Goal: Transaction & Acquisition: Book appointment/travel/reservation

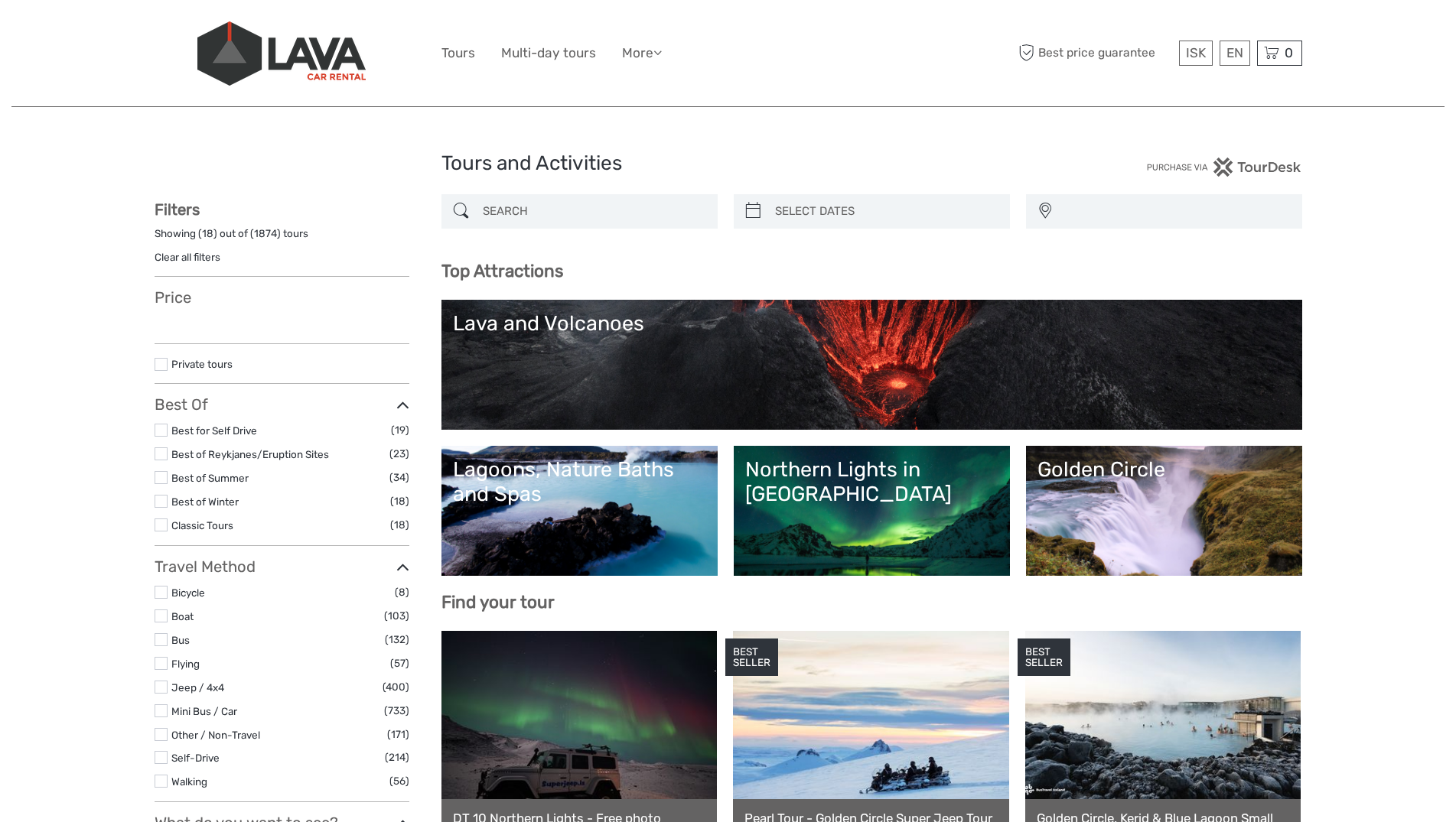
select select
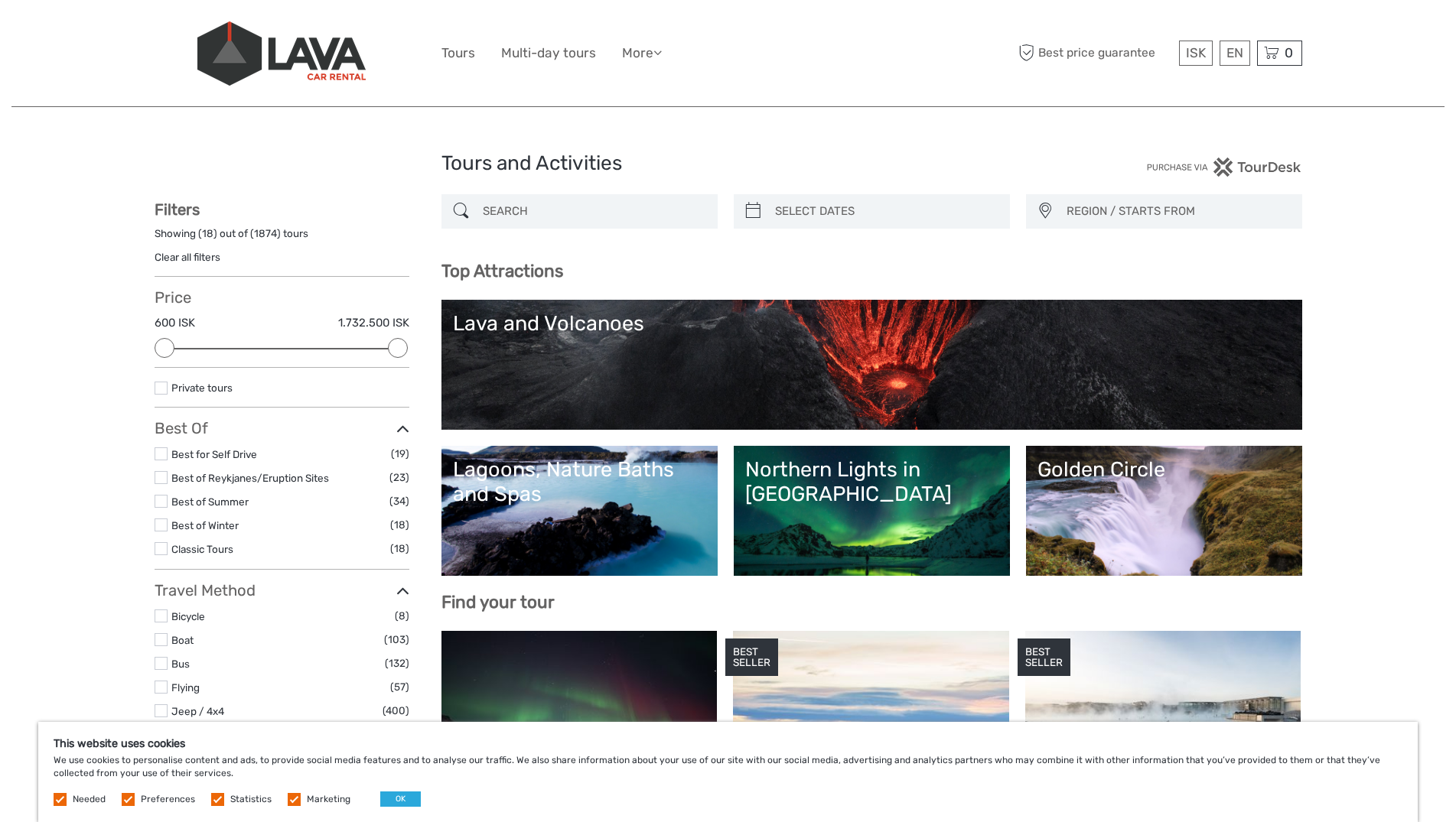
click at [598, 514] on link "Lagoons, Nature Baths and Spas" at bounding box center [579, 511] width 253 height 107
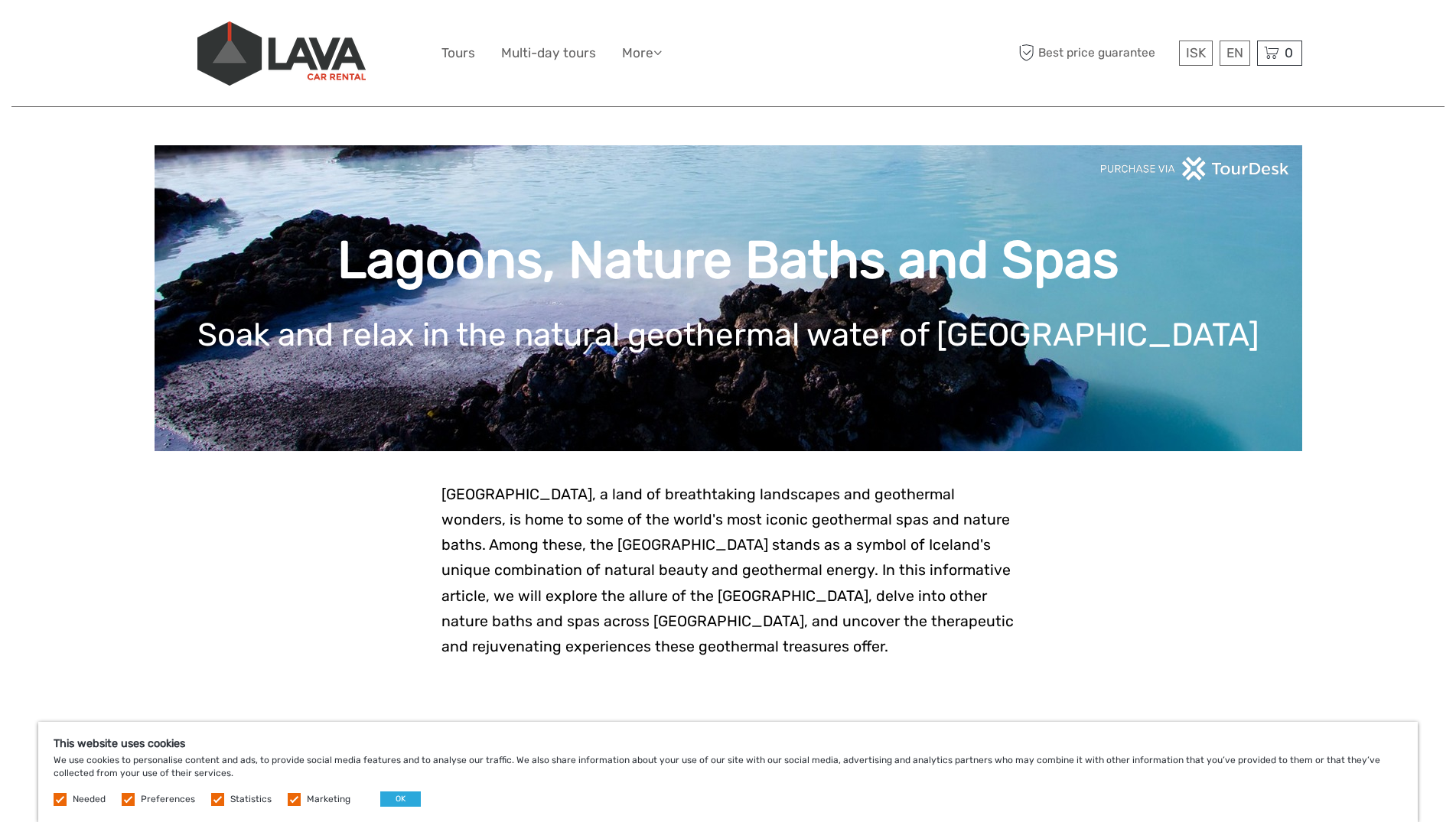
click at [290, 795] on label at bounding box center [294, 799] width 13 height 13
click at [0, 0] on input "checkbox" at bounding box center [0, 0] width 0 height 0
click at [215, 801] on label at bounding box center [217, 799] width 13 height 13
click at [0, 0] on input "checkbox" at bounding box center [0, 0] width 0 height 0
click at [211, 796] on label at bounding box center [217, 799] width 13 height 13
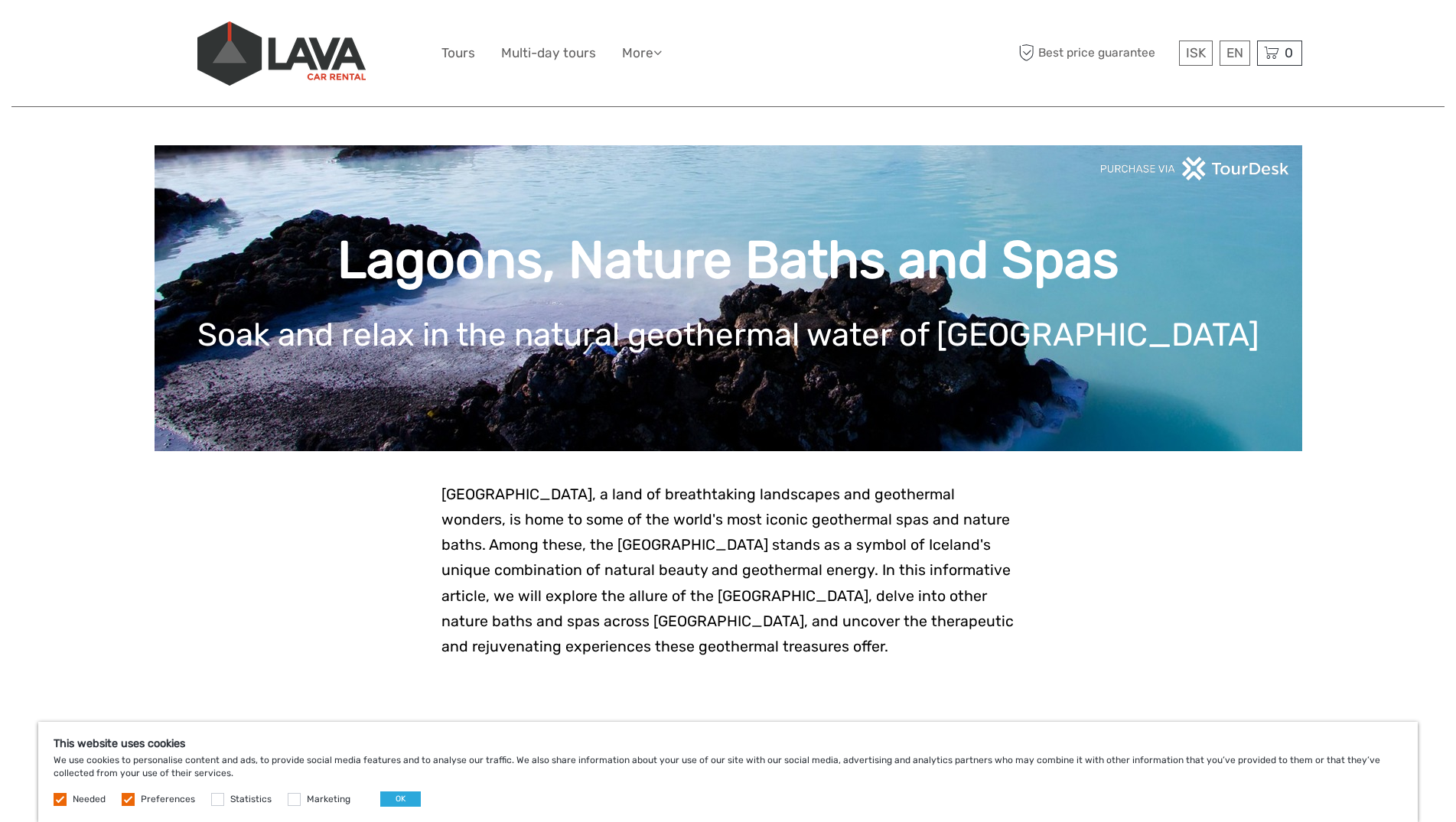
click at [0, 0] on input "checkbox" at bounding box center [0, 0] width 0 height 0
click at [216, 803] on label at bounding box center [217, 799] width 13 height 13
click at [0, 0] on input "checkbox" at bounding box center [0, 0] width 0 height 0
click at [390, 802] on button "OK" at bounding box center [400, 799] width 41 height 15
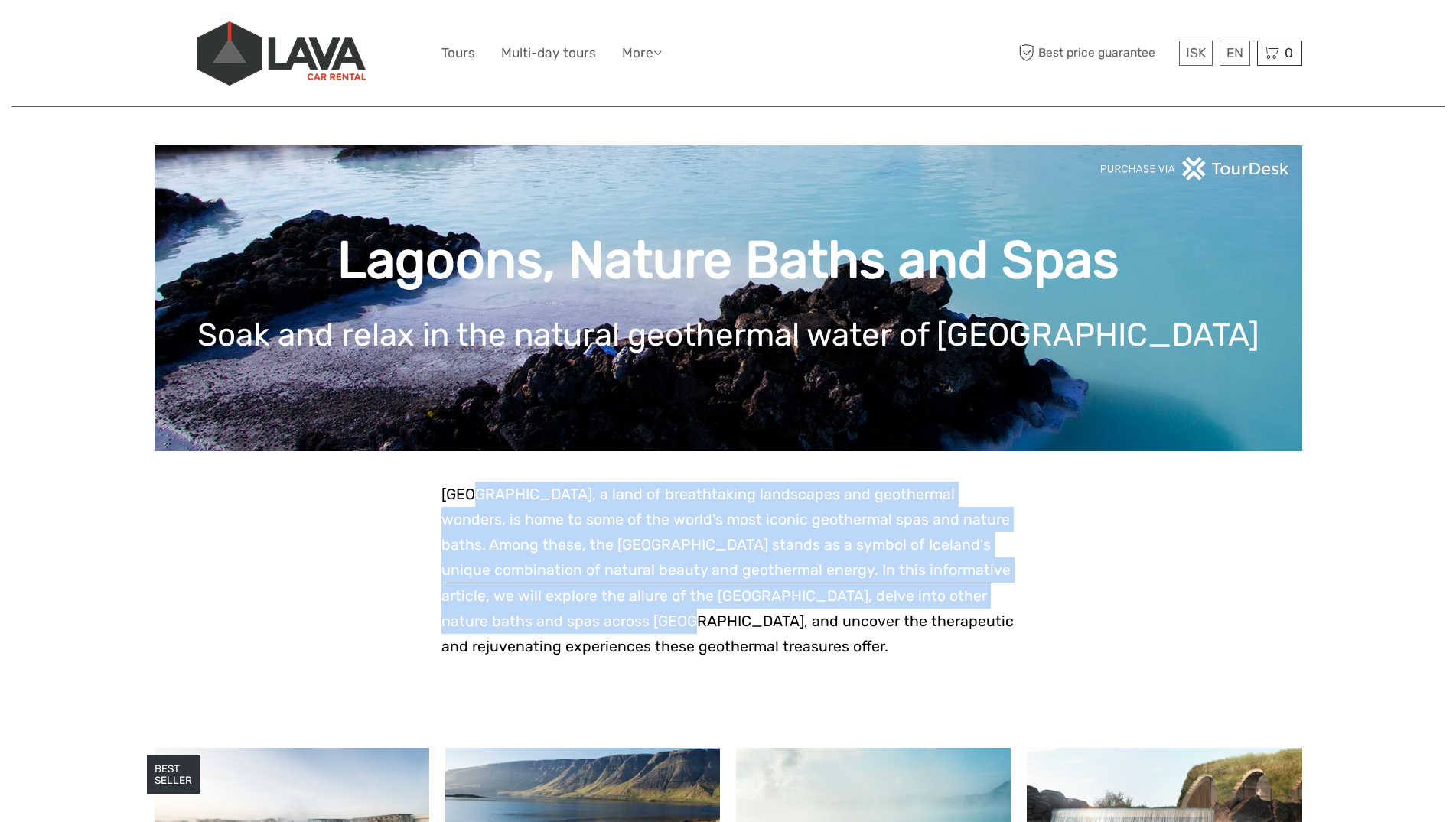
drag, startPoint x: 470, startPoint y: 495, endPoint x: 545, endPoint y: 629, distance: 153.6
click at [545, 629] on span "Iceland, a land of breathtaking landscapes and geothermal wonders, is home to s…" at bounding box center [727, 570] width 572 height 170
drag, startPoint x: 545, startPoint y: 629, endPoint x: 551, endPoint y: 635, distance: 8.5
click at [545, 629] on span "Iceland, a land of breathtaking landscapes and geothermal wonders, is home to s…" at bounding box center [727, 570] width 572 height 170
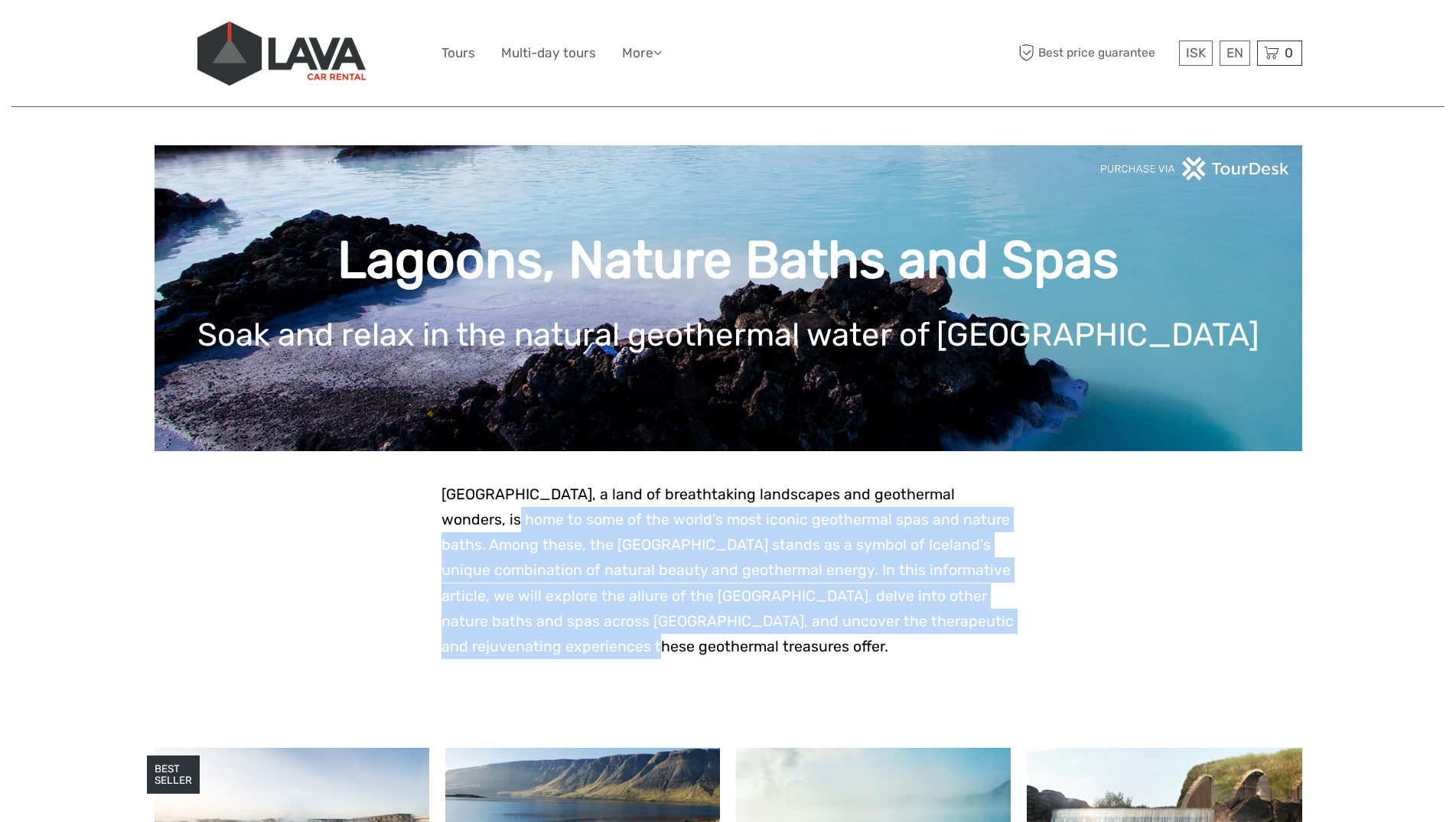
drag, startPoint x: 551, startPoint y: 645, endPoint x: 449, endPoint y: 511, distance: 168.4
click at [450, 511] on p "Iceland, a land of breathtaking landscapes and geothermal wonders, is home to s…" at bounding box center [728, 570] width 574 height 177
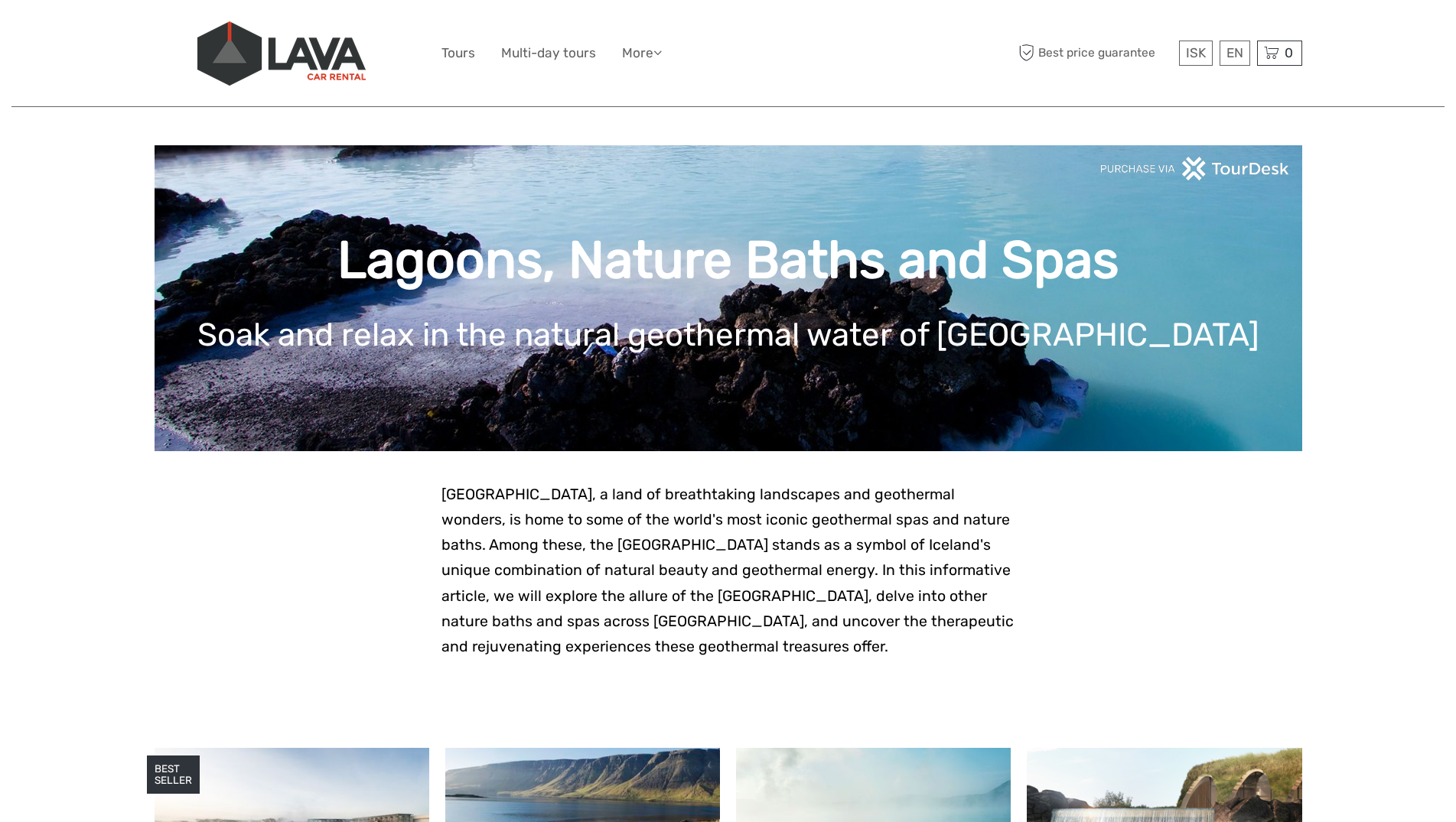
click at [449, 511] on p "Iceland, a land of breathtaking landscapes and geothermal wonders, is home to s…" at bounding box center [728, 570] width 574 height 177
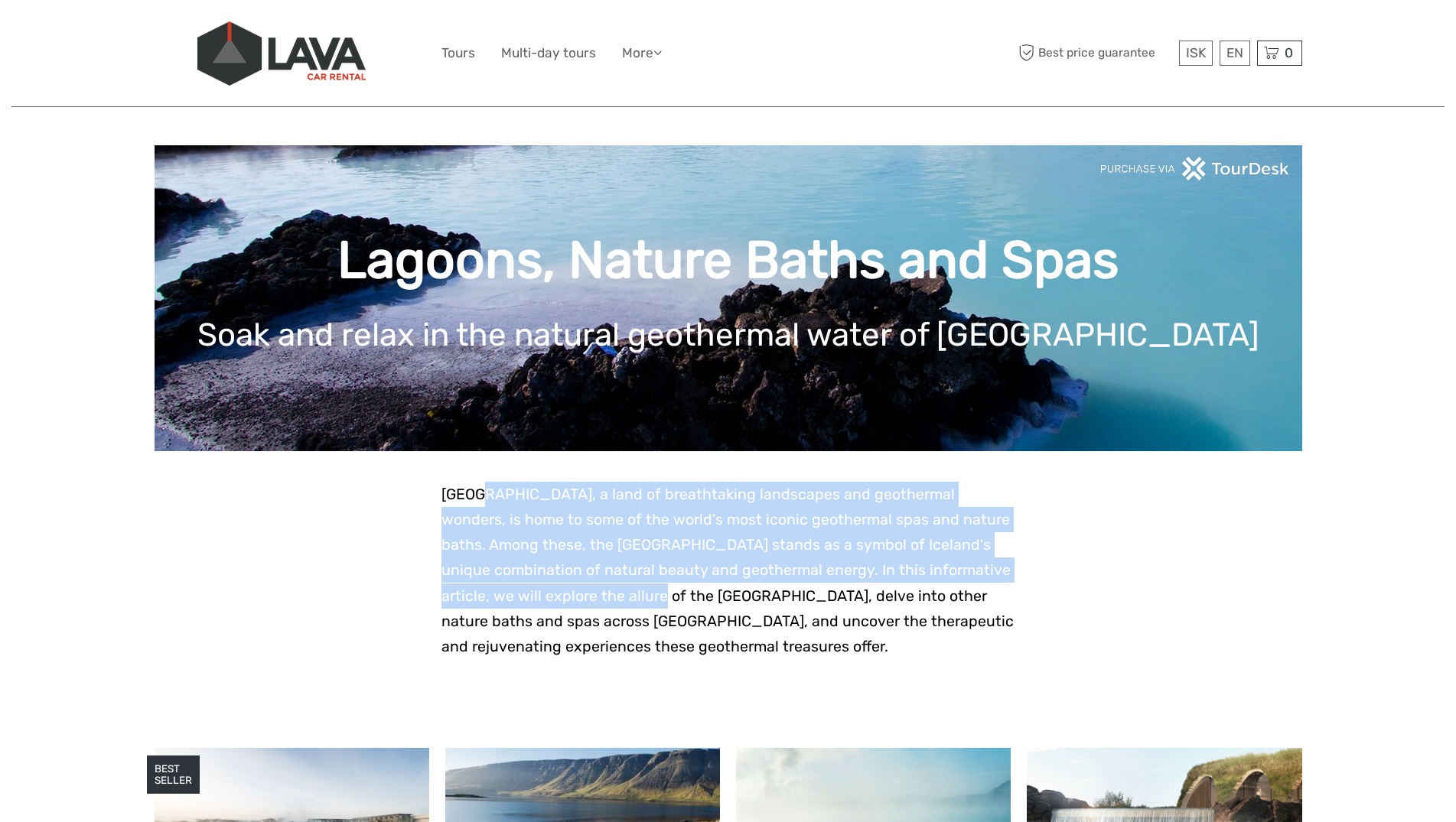
drag, startPoint x: 479, startPoint y: 499, endPoint x: 544, endPoint y: 615, distance: 133.0
click at [544, 613] on span "Iceland, a land of breathtaking landscapes and geothermal wonders, is home to s…" at bounding box center [727, 570] width 572 height 170
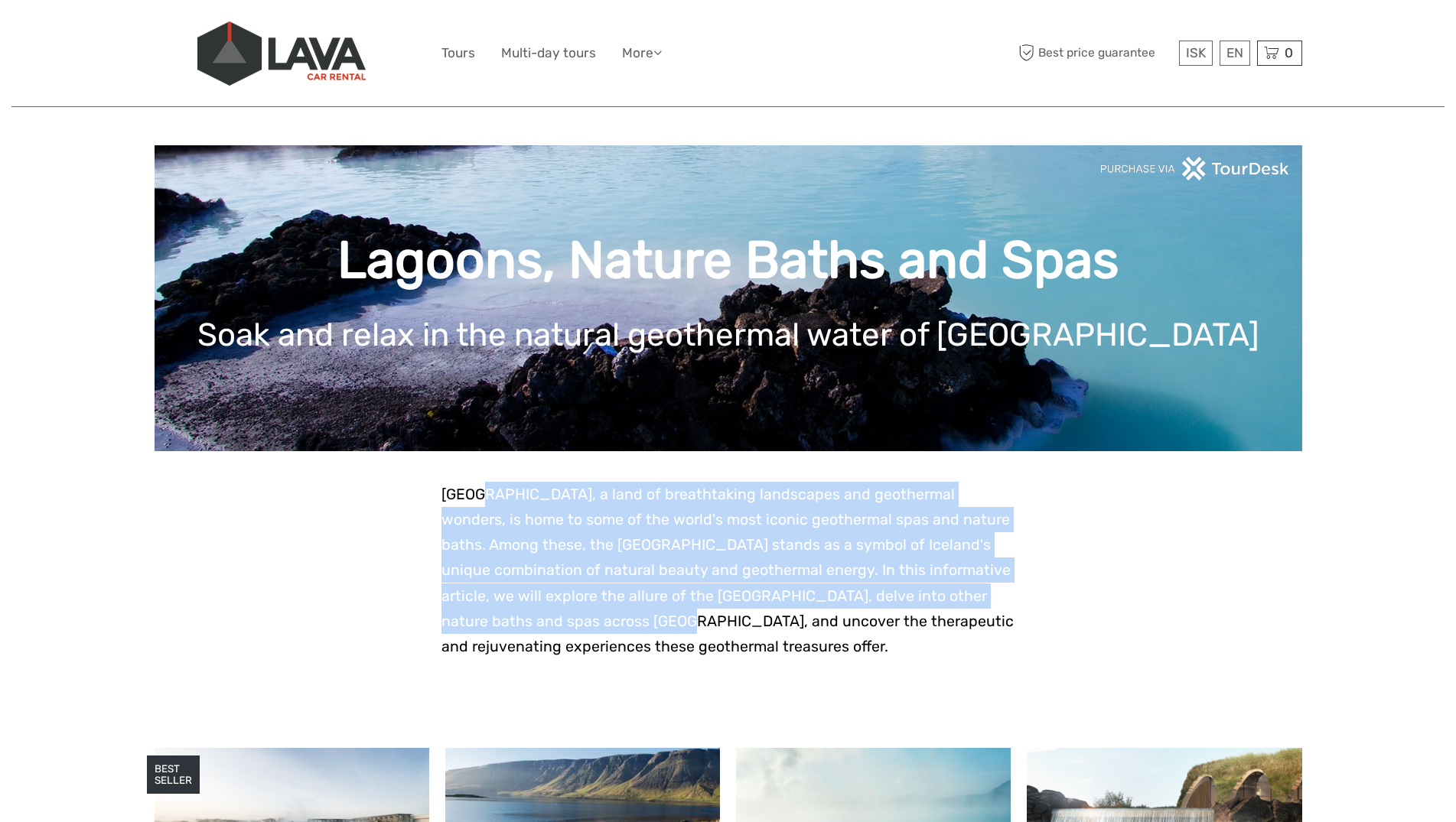
click at [544, 615] on span "Iceland, a land of breathtaking landscapes and geothermal wonders, is home to s…" at bounding box center [727, 570] width 572 height 170
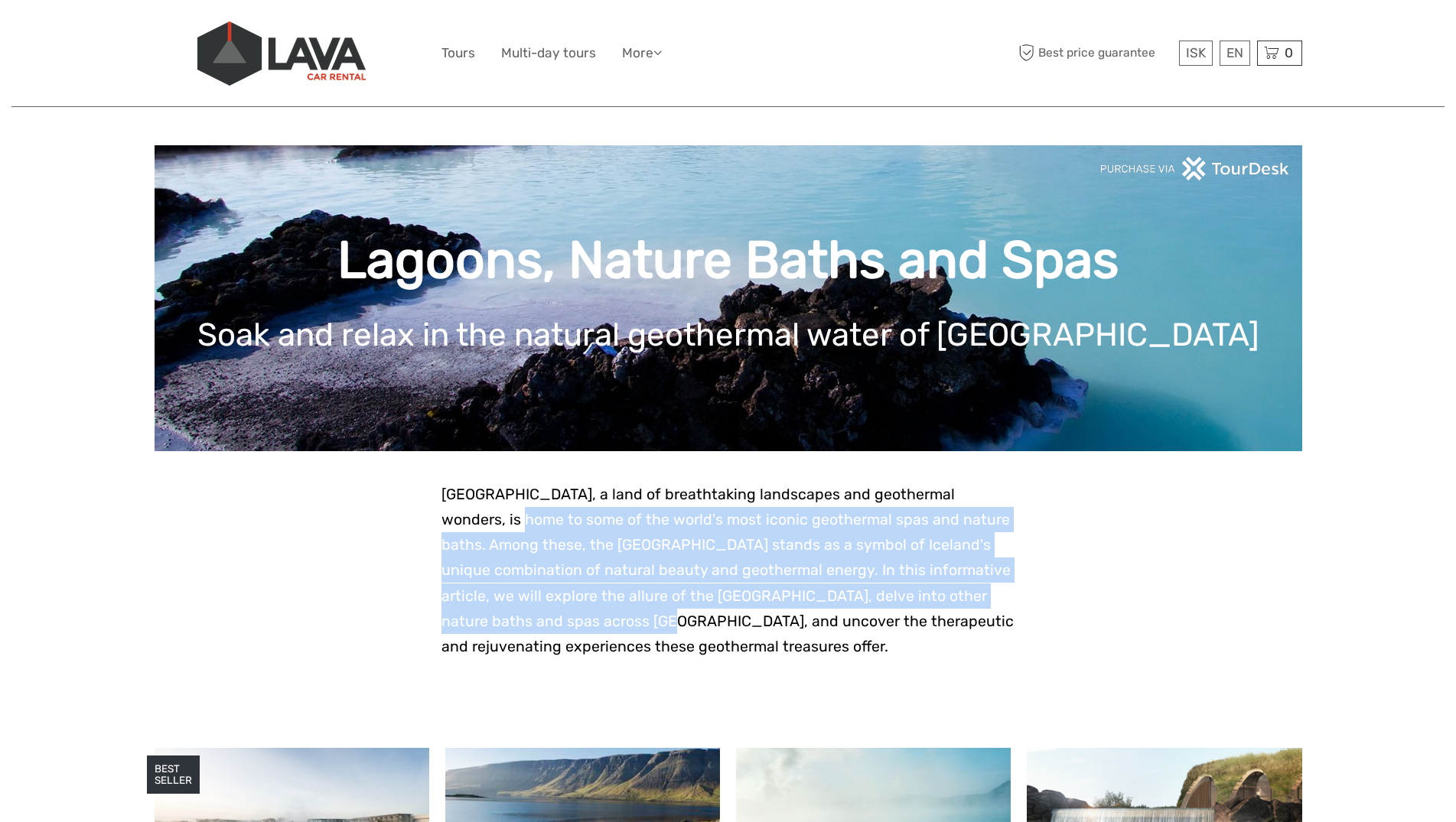
drag, startPoint x: 518, startPoint y: 625, endPoint x: 456, endPoint y: 515, distance: 126.3
click at [457, 518] on p "Iceland, a land of breathtaking landscapes and geothermal wonders, is home to s…" at bounding box center [728, 570] width 574 height 177
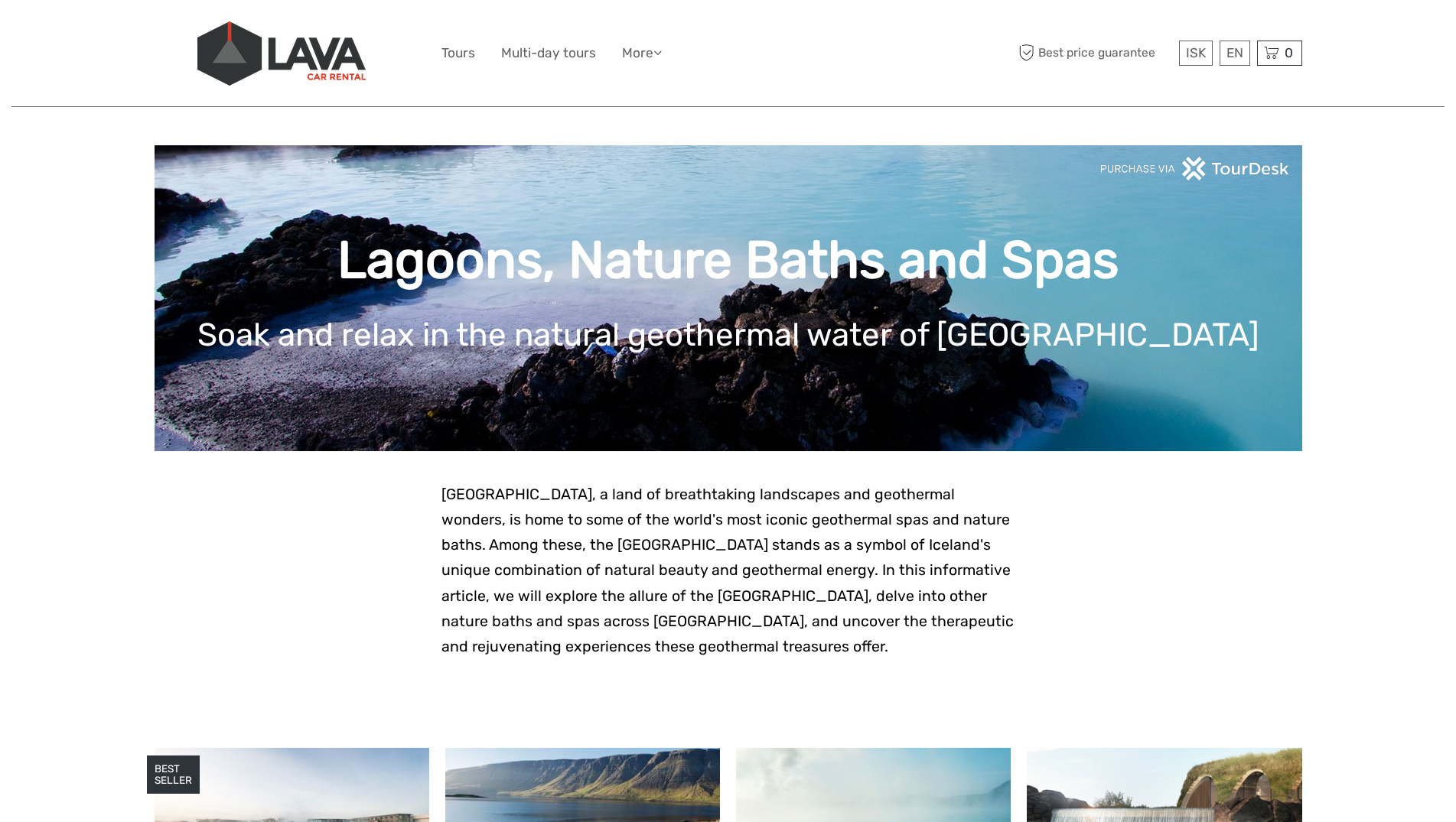
click at [456, 515] on span "Iceland, a land of breathtaking landscapes and geothermal wonders, is home to s…" at bounding box center [727, 570] width 572 height 170
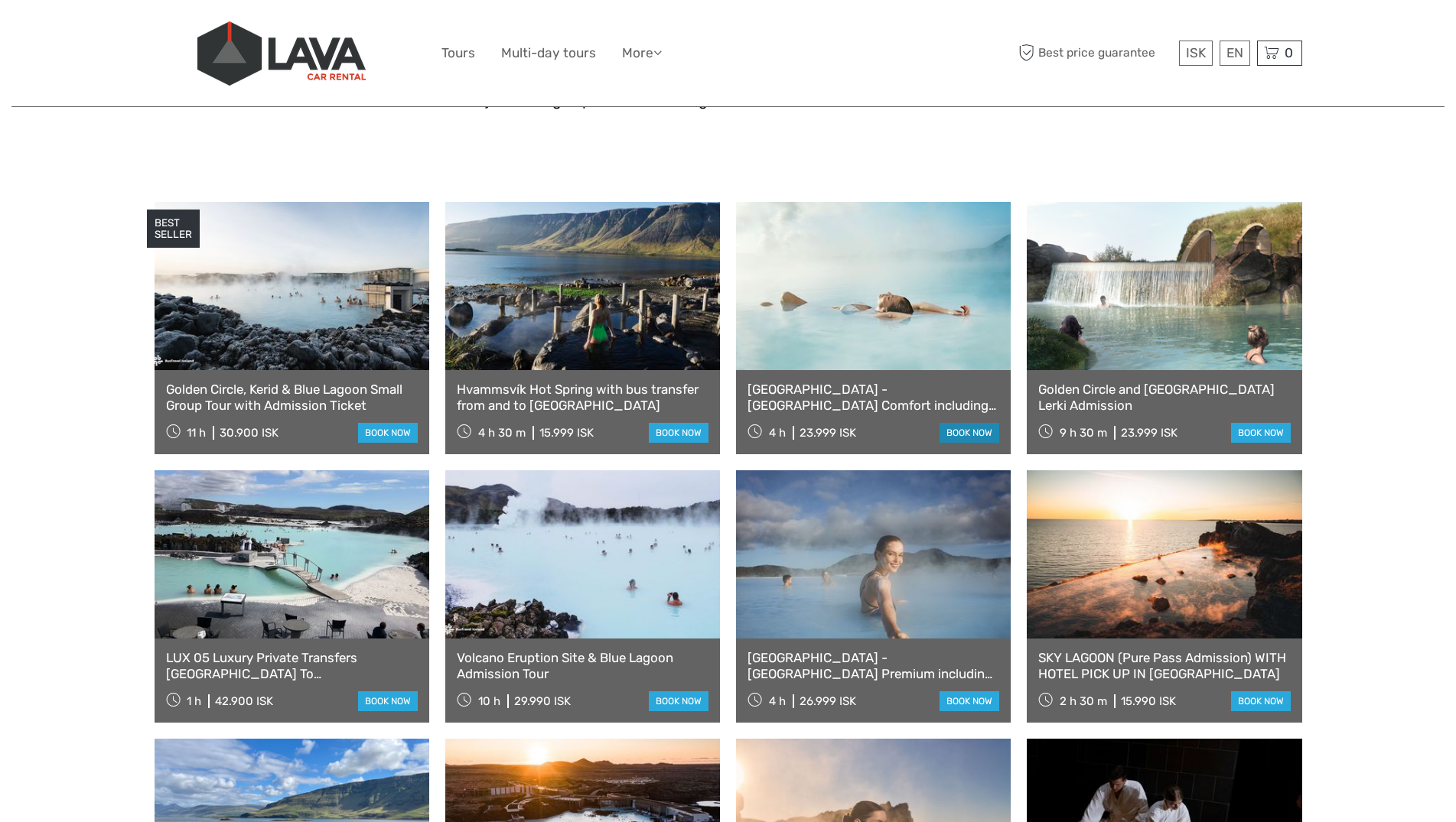
click at [985, 443] on link "book now" at bounding box center [969, 433] width 60 height 20
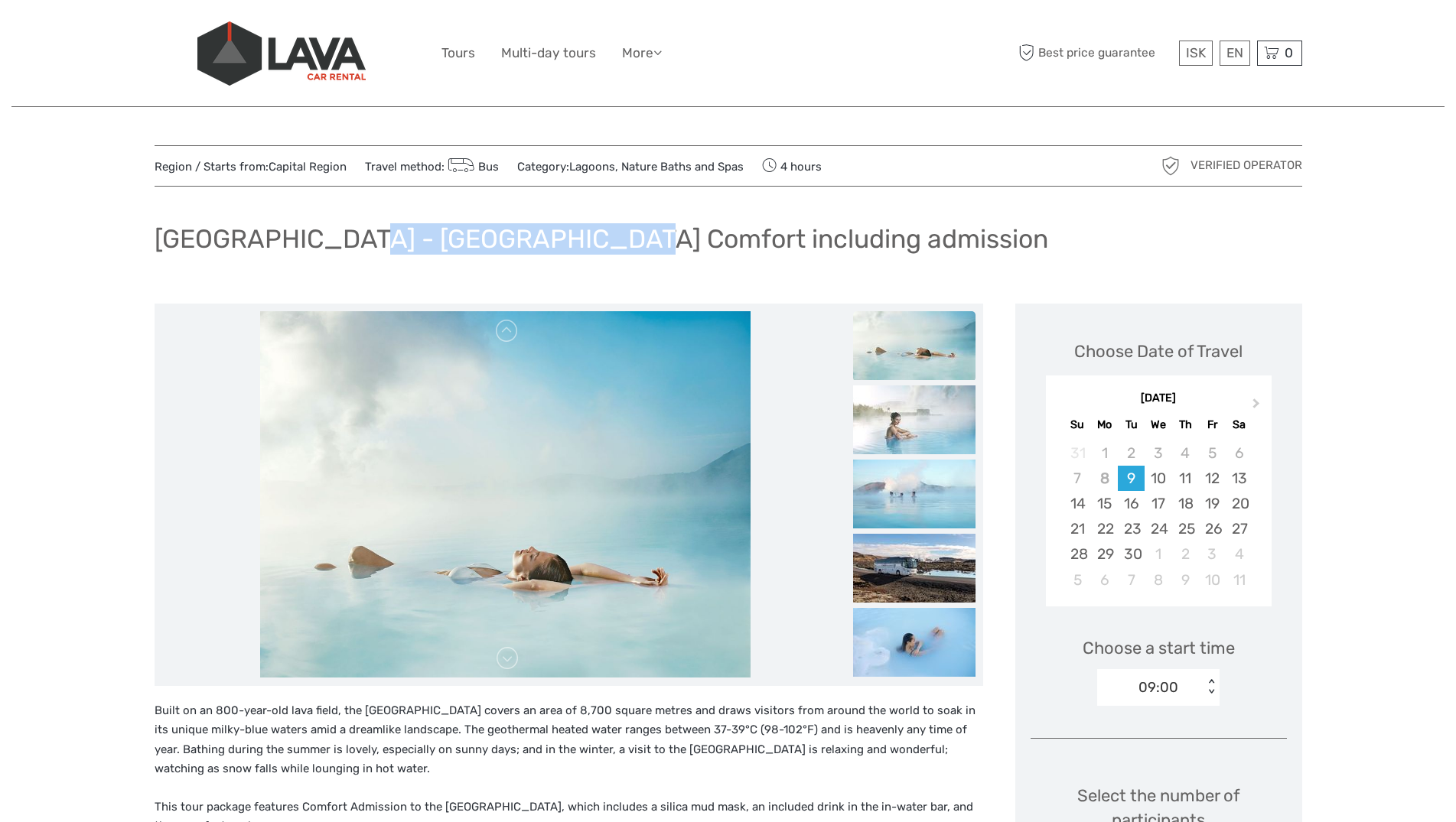
drag, startPoint x: 518, startPoint y: 234, endPoint x: 594, endPoint y: 239, distance: 76.2
click at [594, 239] on h1 "[GEOGRAPHIC_DATA] - [GEOGRAPHIC_DATA] Comfort including admission" at bounding box center [601, 239] width 894 height 32
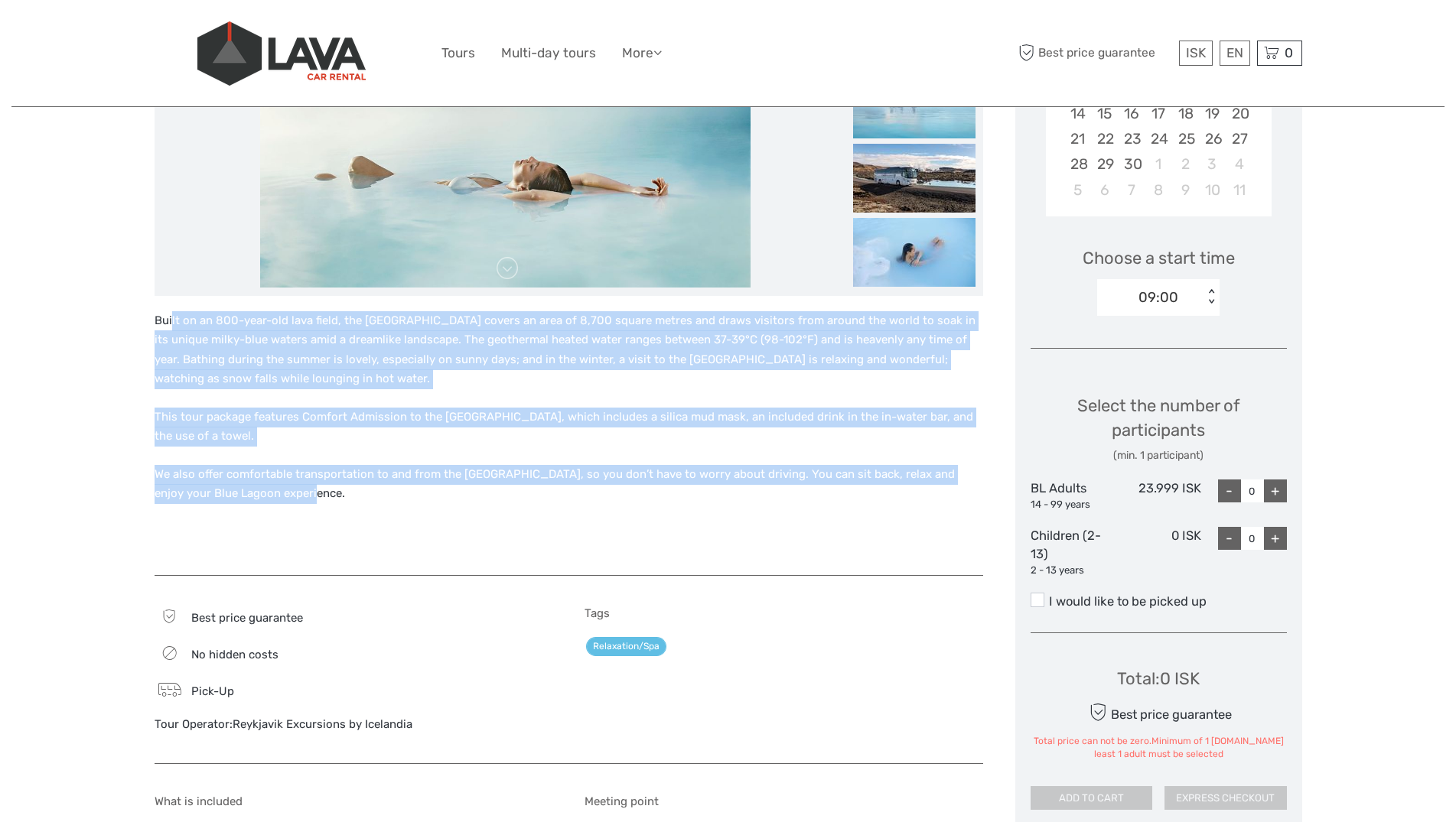
drag, startPoint x: 250, startPoint y: 468, endPoint x: 166, endPoint y: 318, distance: 171.9
click at [166, 318] on div "Built on an 800-year-old lava field, the [GEOGRAPHIC_DATA] covers an area of 8,…" at bounding box center [569, 436] width 829 height 250
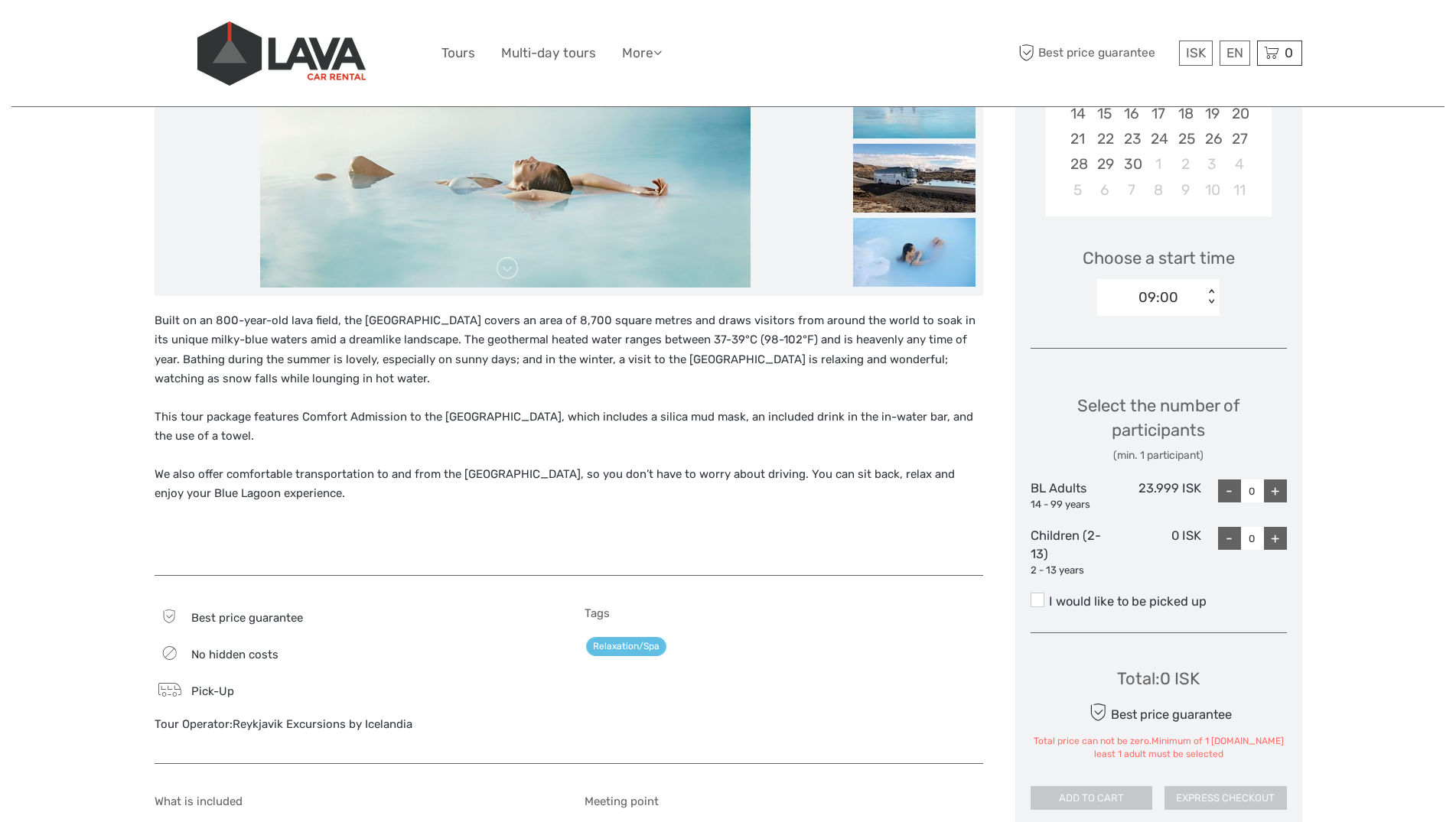
click at [166, 318] on p "Built on an 800-year-old lava field, the [GEOGRAPHIC_DATA] covers an area of 8,…" at bounding box center [569, 350] width 829 height 78
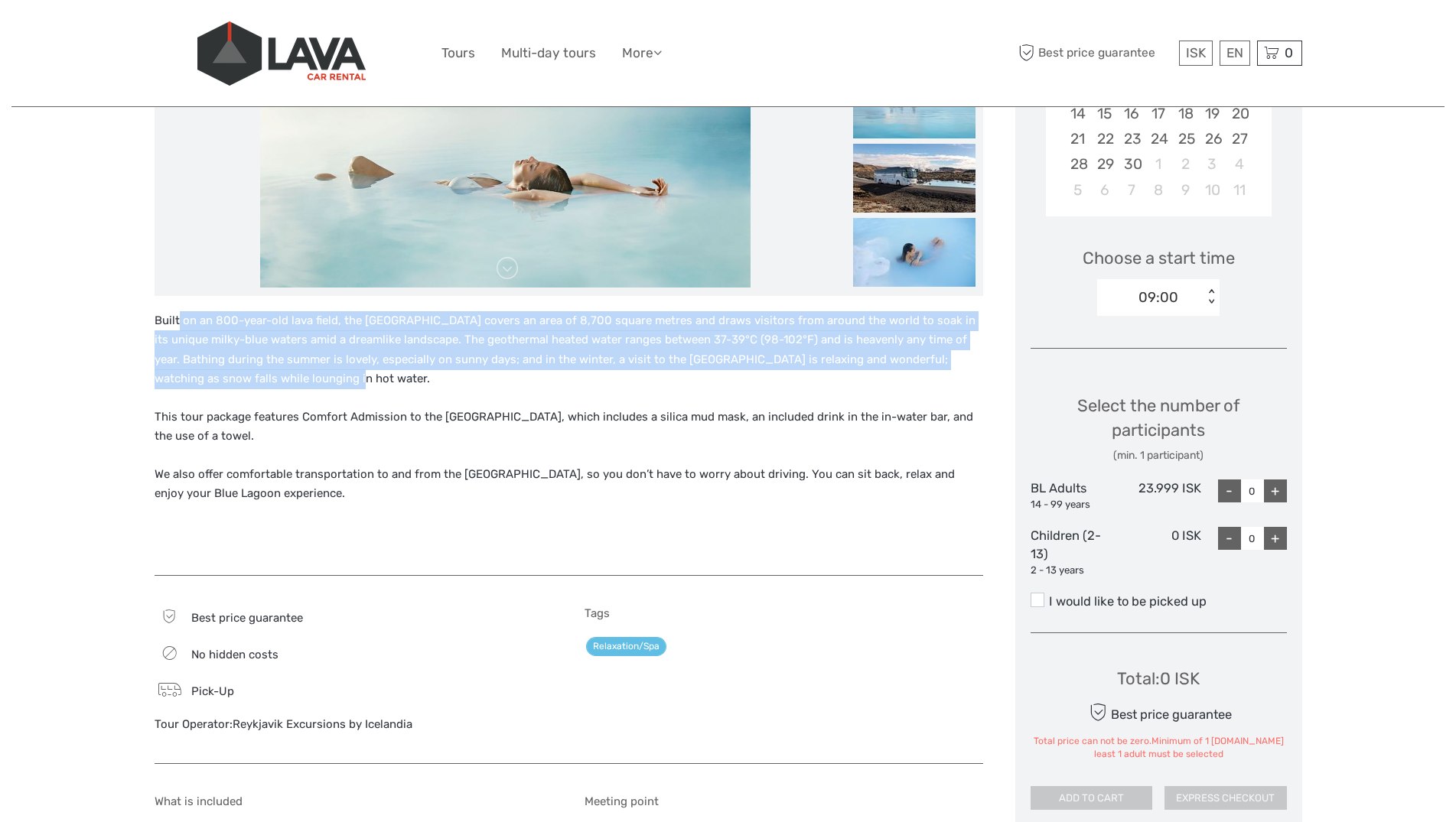
drag, startPoint x: 196, startPoint y: 324, endPoint x: 291, endPoint y: 376, distance: 108.3
click at [291, 376] on p "Built on an 800-year-old lava field, the [GEOGRAPHIC_DATA] covers an area of 8,…" at bounding box center [569, 350] width 829 height 78
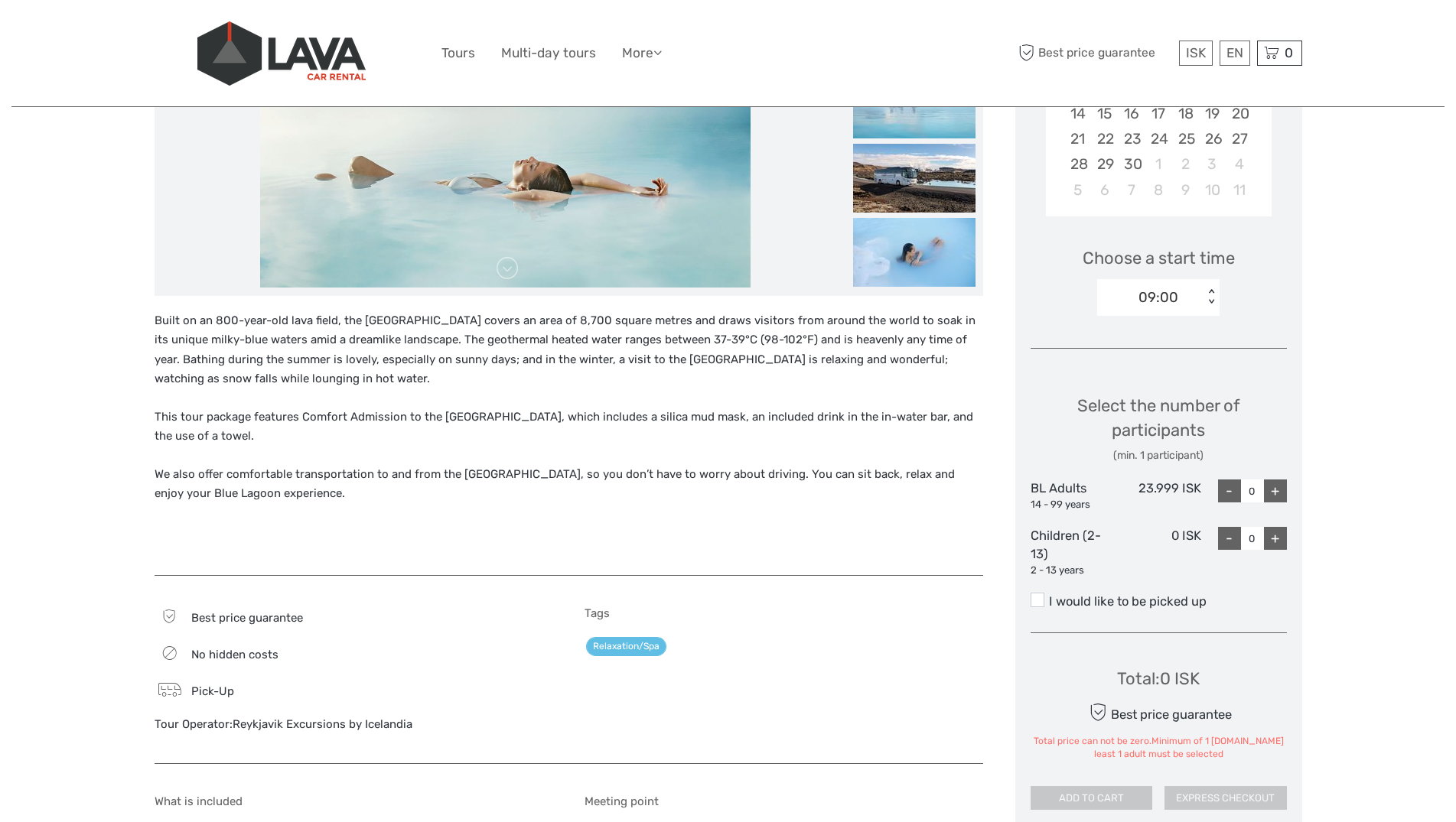
click at [291, 376] on p "Built on an 800-year-old lava field, the [GEOGRAPHIC_DATA] covers an area of 8,…" at bounding box center [569, 350] width 829 height 78
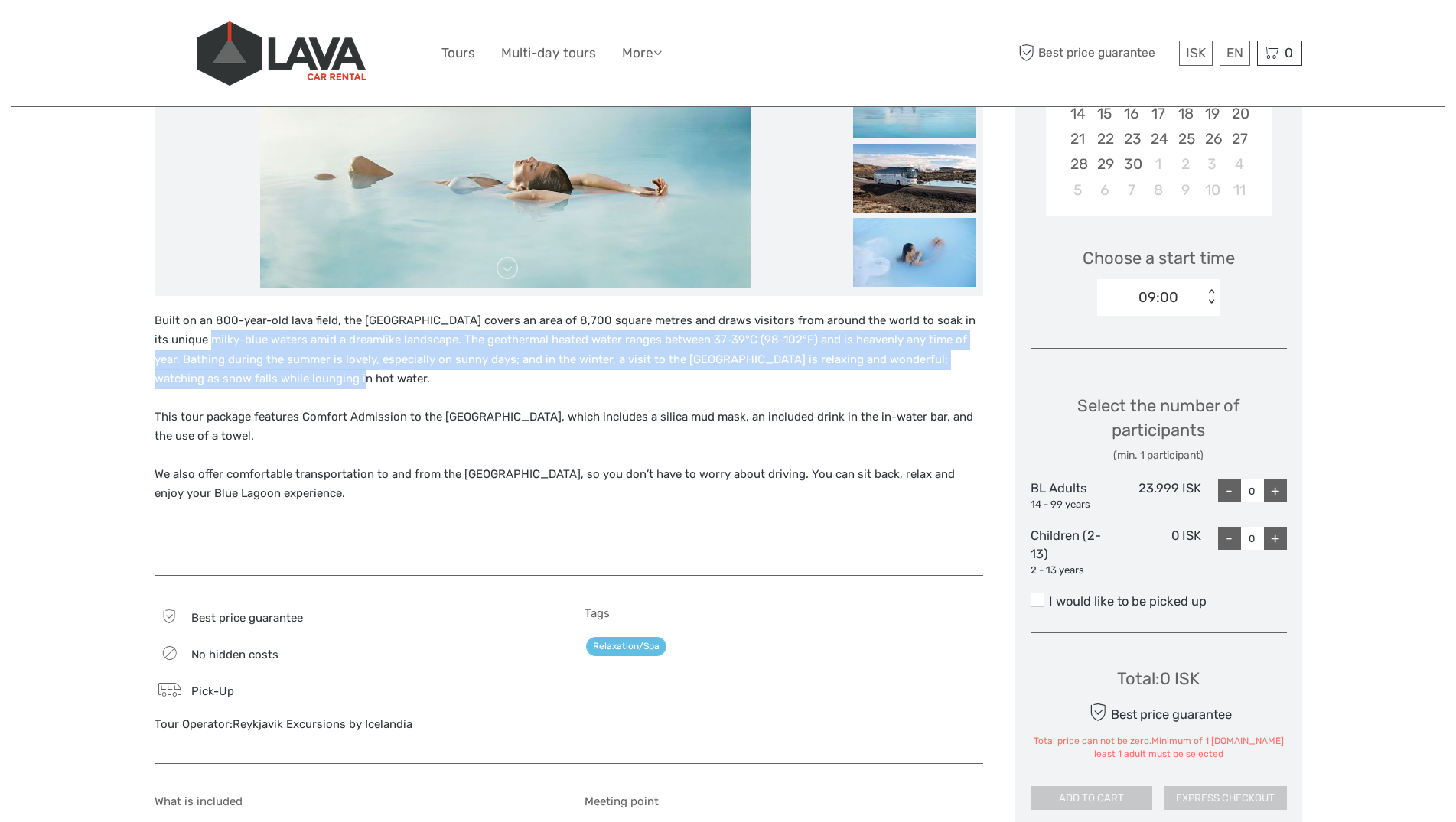
drag, startPoint x: 224, startPoint y: 348, endPoint x: 199, endPoint y: 333, distance: 29.2
click at [199, 333] on p "Built on an 800-year-old lava field, the [GEOGRAPHIC_DATA] covers an area of 8,…" at bounding box center [569, 350] width 829 height 78
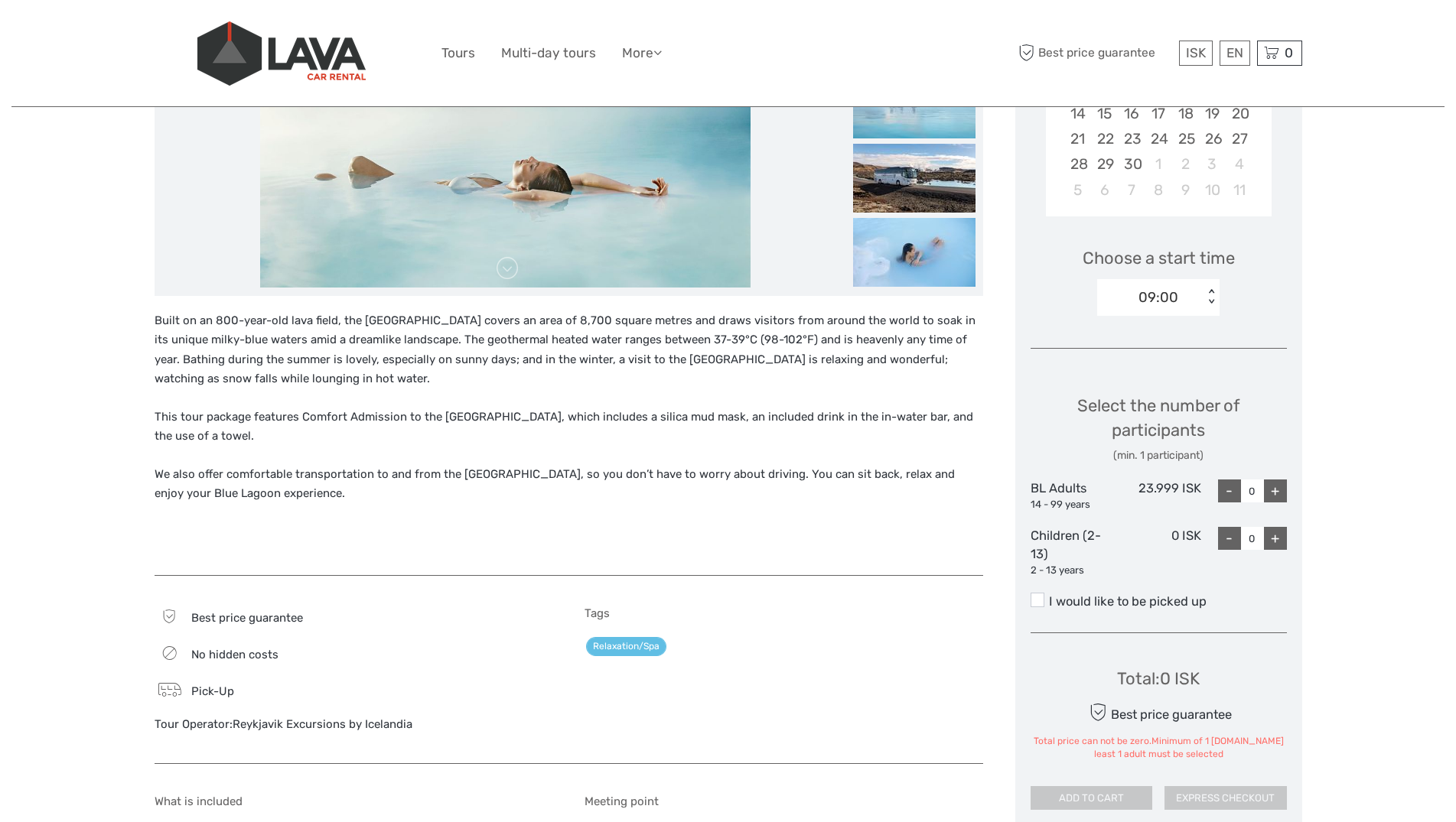
click at [199, 333] on p "Built on an 800-year-old lava field, the [GEOGRAPHIC_DATA] covers an area of 8,…" at bounding box center [569, 350] width 829 height 78
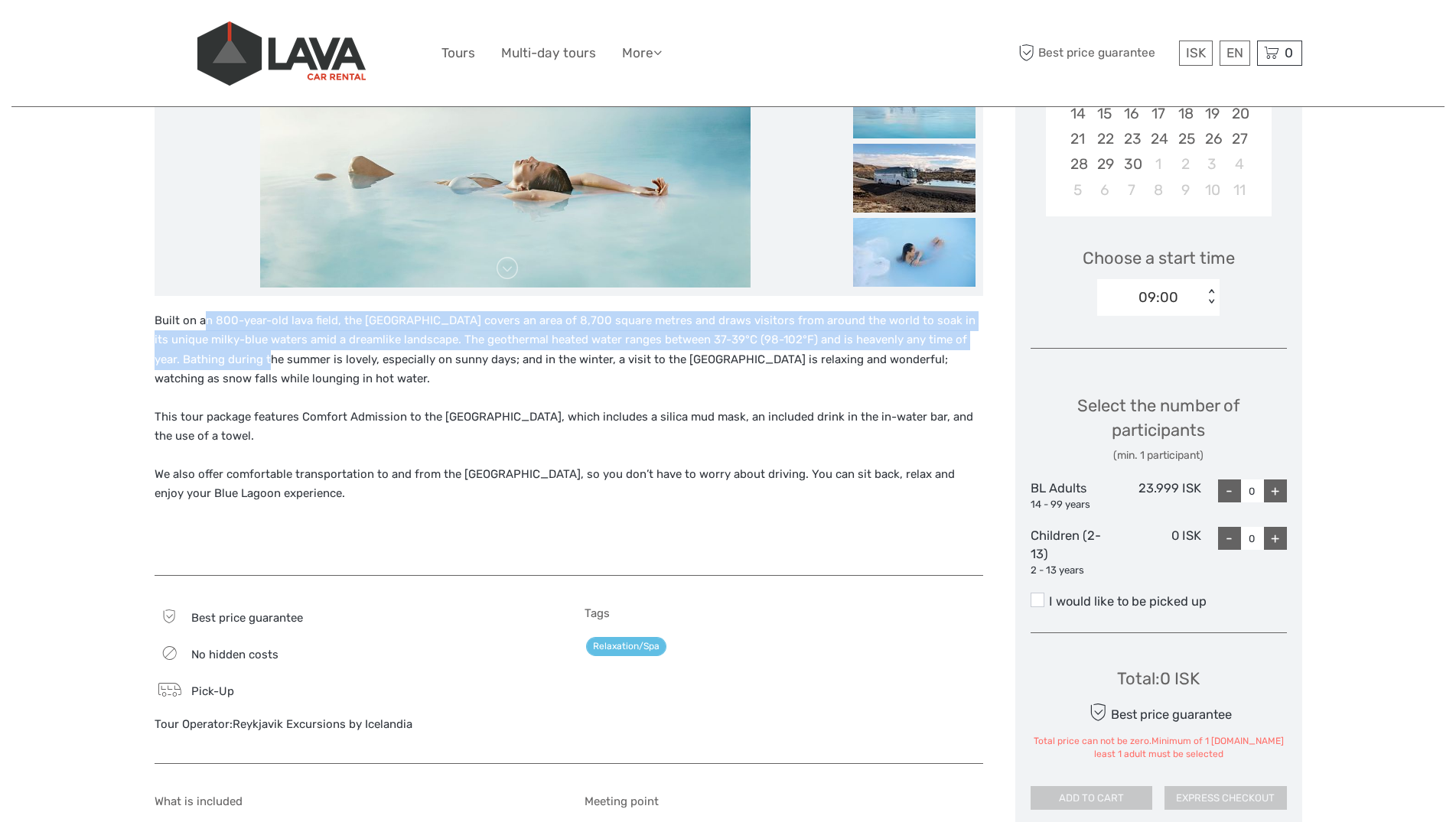
drag, startPoint x: 208, startPoint y: 319, endPoint x: 242, endPoint y: 363, distance: 55.6
click at [241, 363] on p "Built on an 800-year-old lava field, the [GEOGRAPHIC_DATA] covers an area of 8,…" at bounding box center [569, 350] width 829 height 78
click at [242, 364] on p "Built on an 800-year-old lava field, the [GEOGRAPHIC_DATA] covers an area of 8,…" at bounding box center [569, 350] width 829 height 78
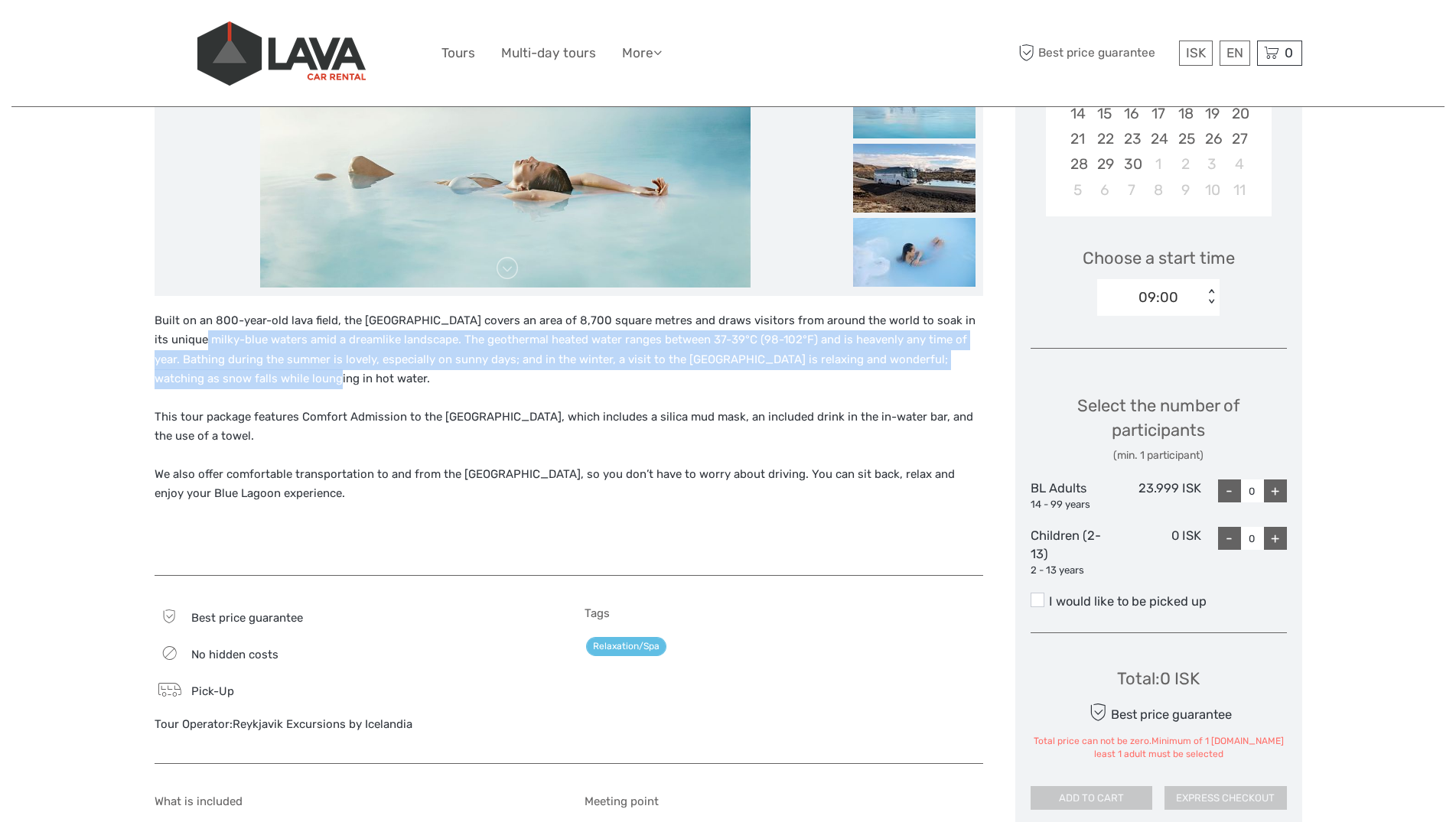
drag, startPoint x: 247, startPoint y: 387, endPoint x: 178, endPoint y: 336, distance: 85.8
click at [178, 336] on p "Built on an 800-year-old lava field, the [GEOGRAPHIC_DATA] covers an area of 8,…" at bounding box center [569, 350] width 829 height 78
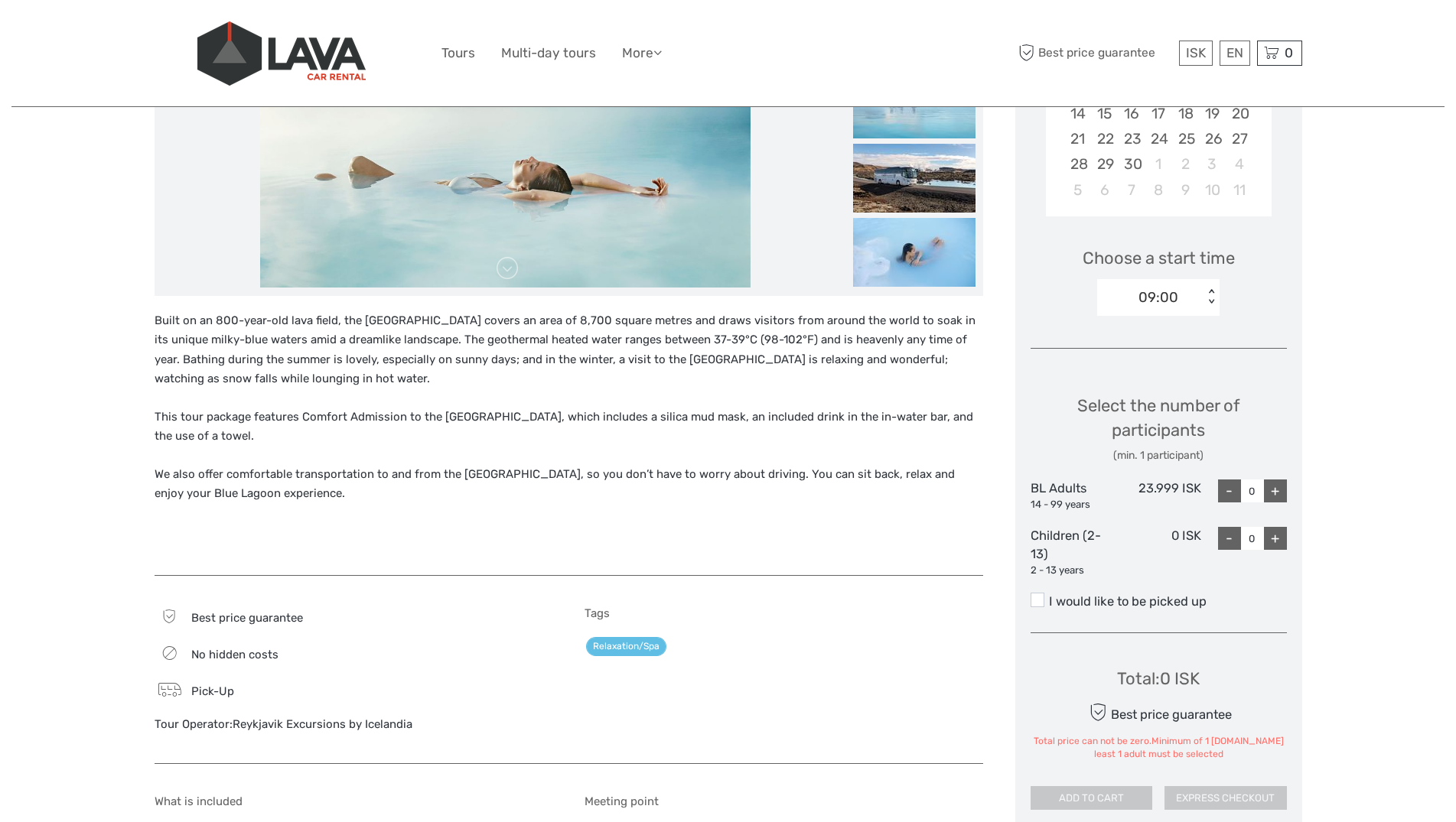
click at [178, 336] on p "Built on an 800-year-old lava field, the [GEOGRAPHIC_DATA] covers an area of 8,…" at bounding box center [569, 350] width 829 height 78
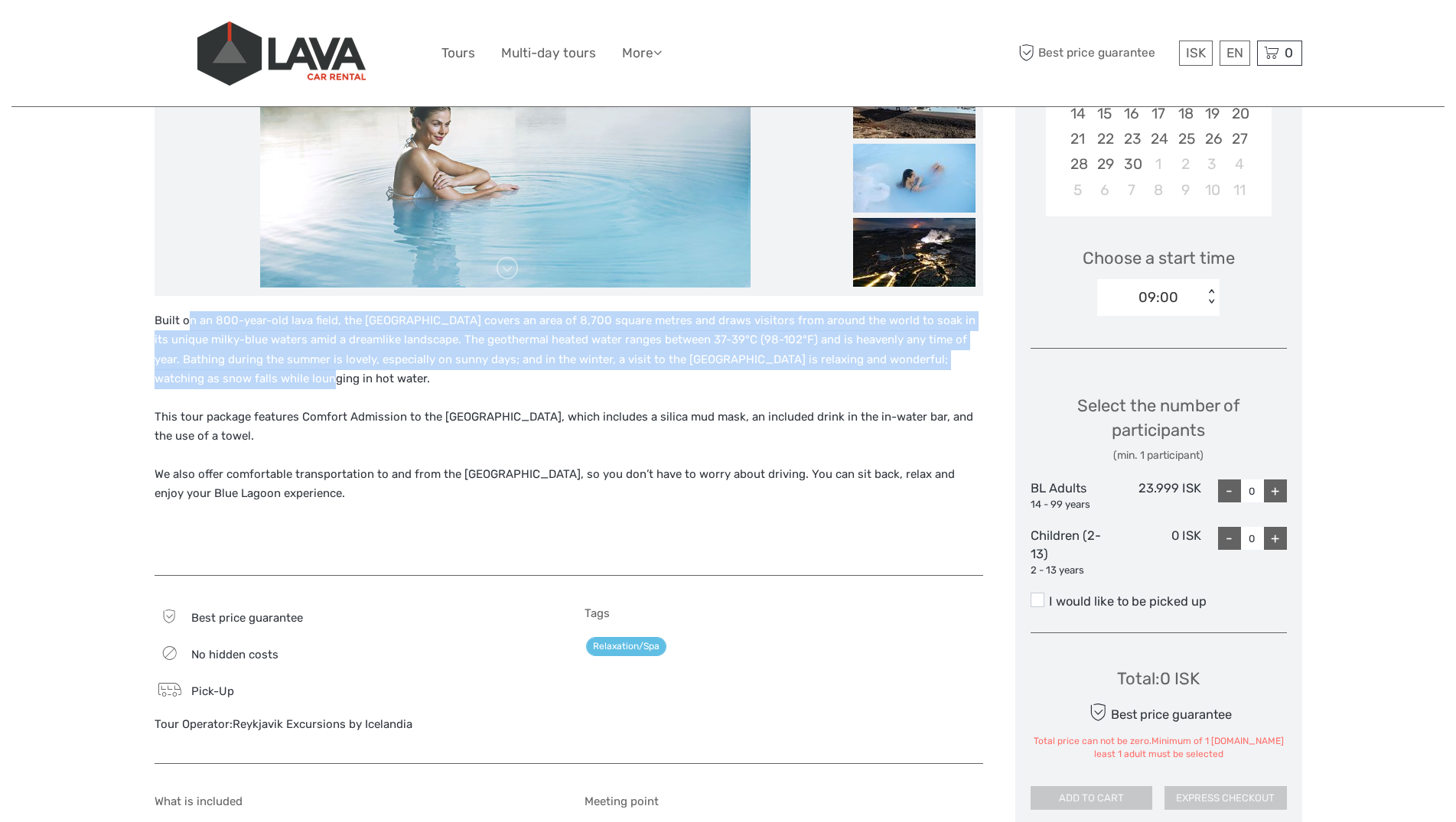
drag, startPoint x: 185, startPoint y: 323, endPoint x: 238, endPoint y: 388, distance: 83.9
click at [238, 387] on p "Built on an 800-year-old lava field, the [GEOGRAPHIC_DATA] covers an area of 8,…" at bounding box center [569, 350] width 829 height 78
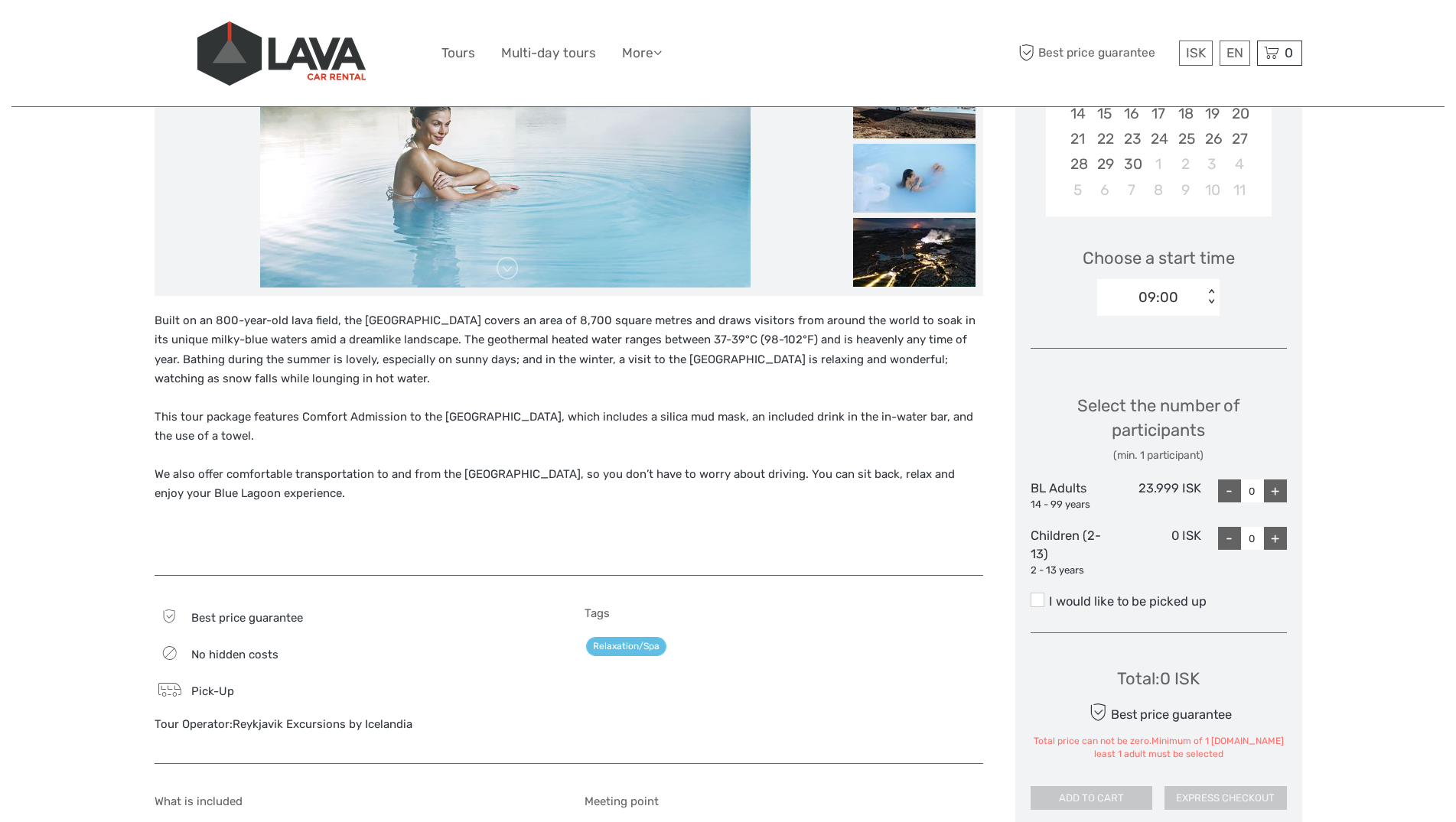
click at [238, 388] on p "Built on an 800-year-old lava field, the [GEOGRAPHIC_DATA] covers an area of 8,…" at bounding box center [569, 350] width 829 height 78
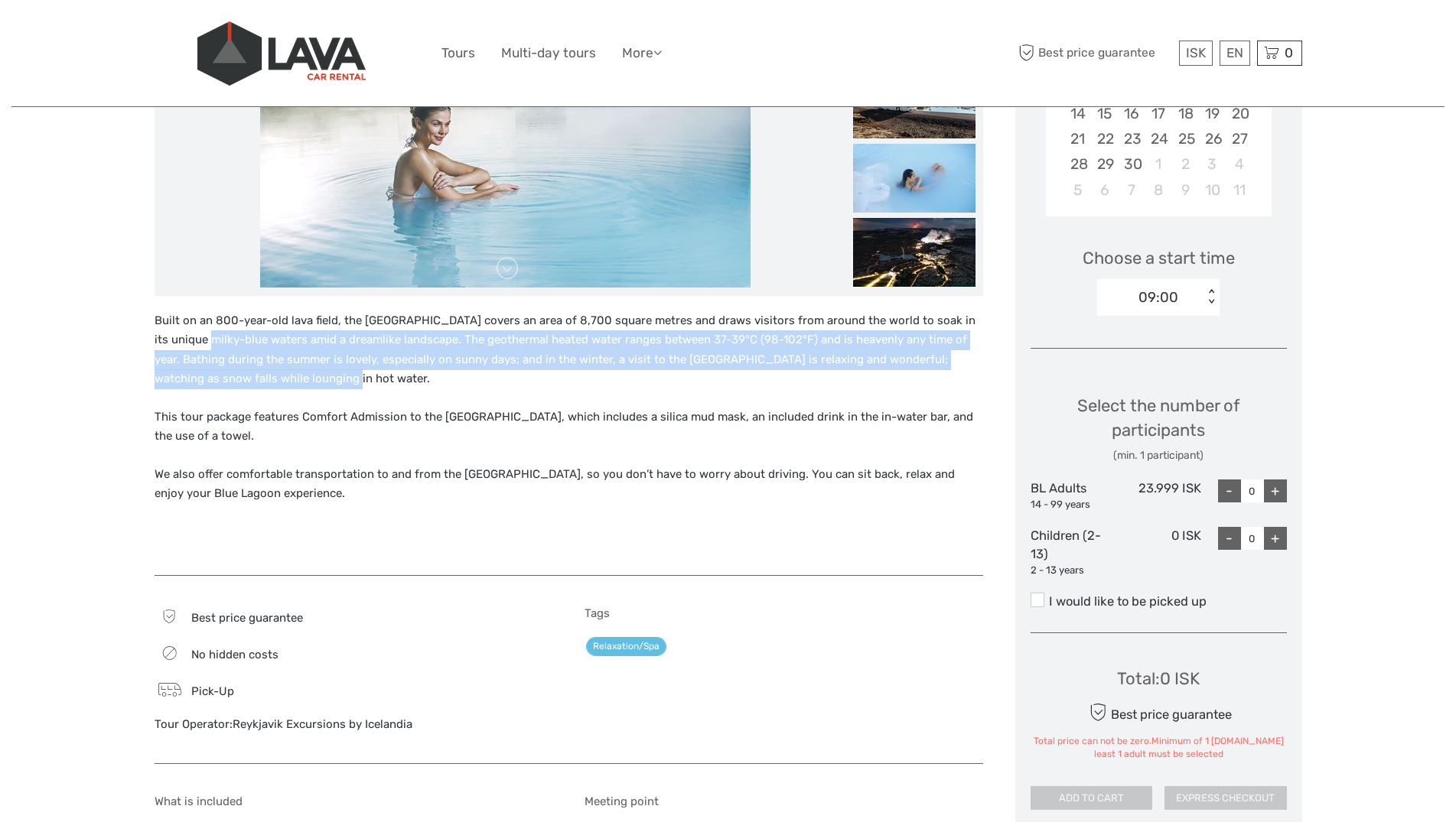
drag, startPoint x: 239, startPoint y: 389, endPoint x: 182, endPoint y: 340, distance: 75.2
click at [182, 340] on p "Built on an 800-year-old lava field, the [GEOGRAPHIC_DATA] covers an area of 8,…" at bounding box center [569, 350] width 829 height 78
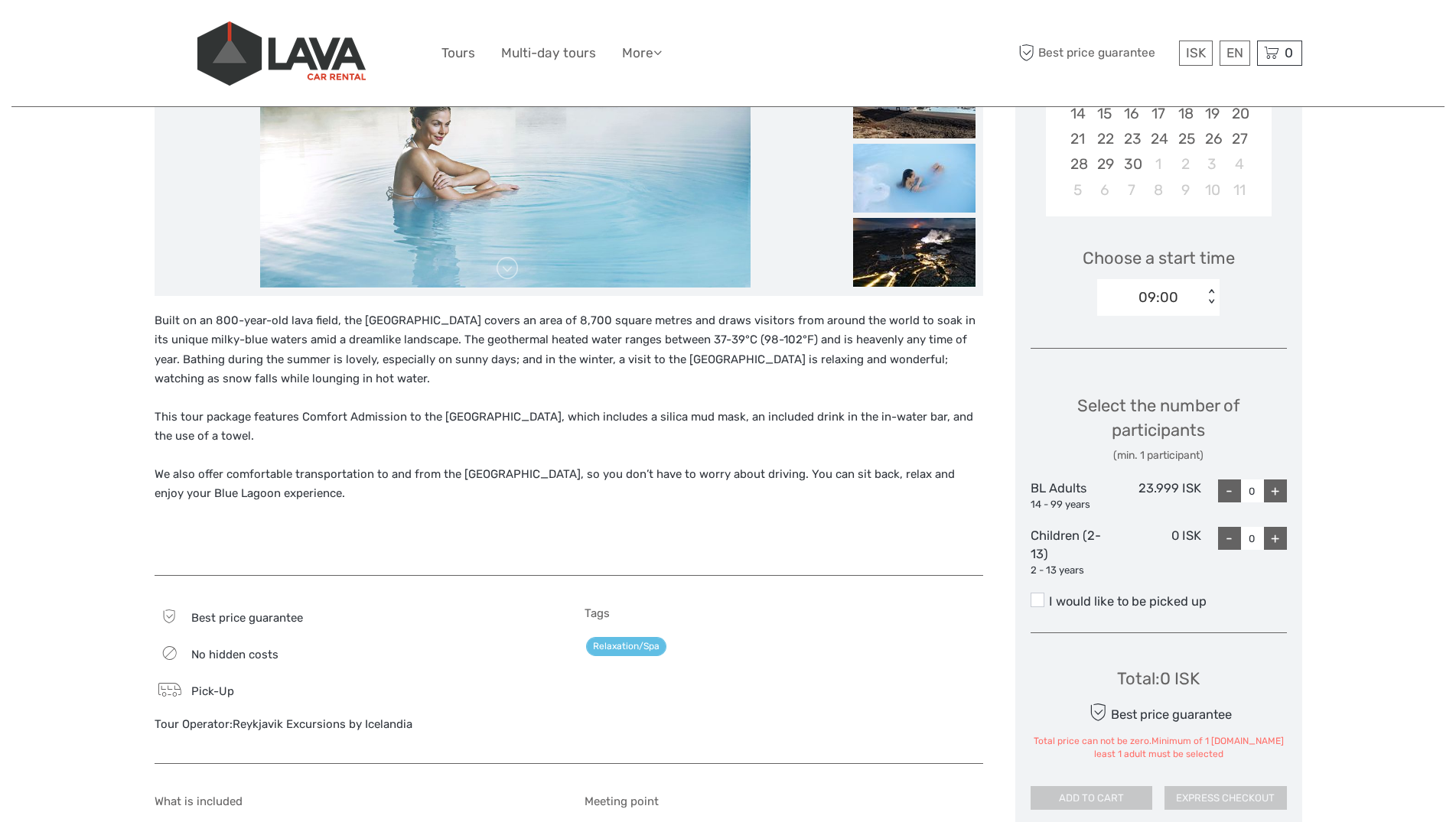
click at [182, 340] on p "Built on an 800-year-old lava field, the [GEOGRAPHIC_DATA] covers an area of 8,…" at bounding box center [569, 350] width 829 height 78
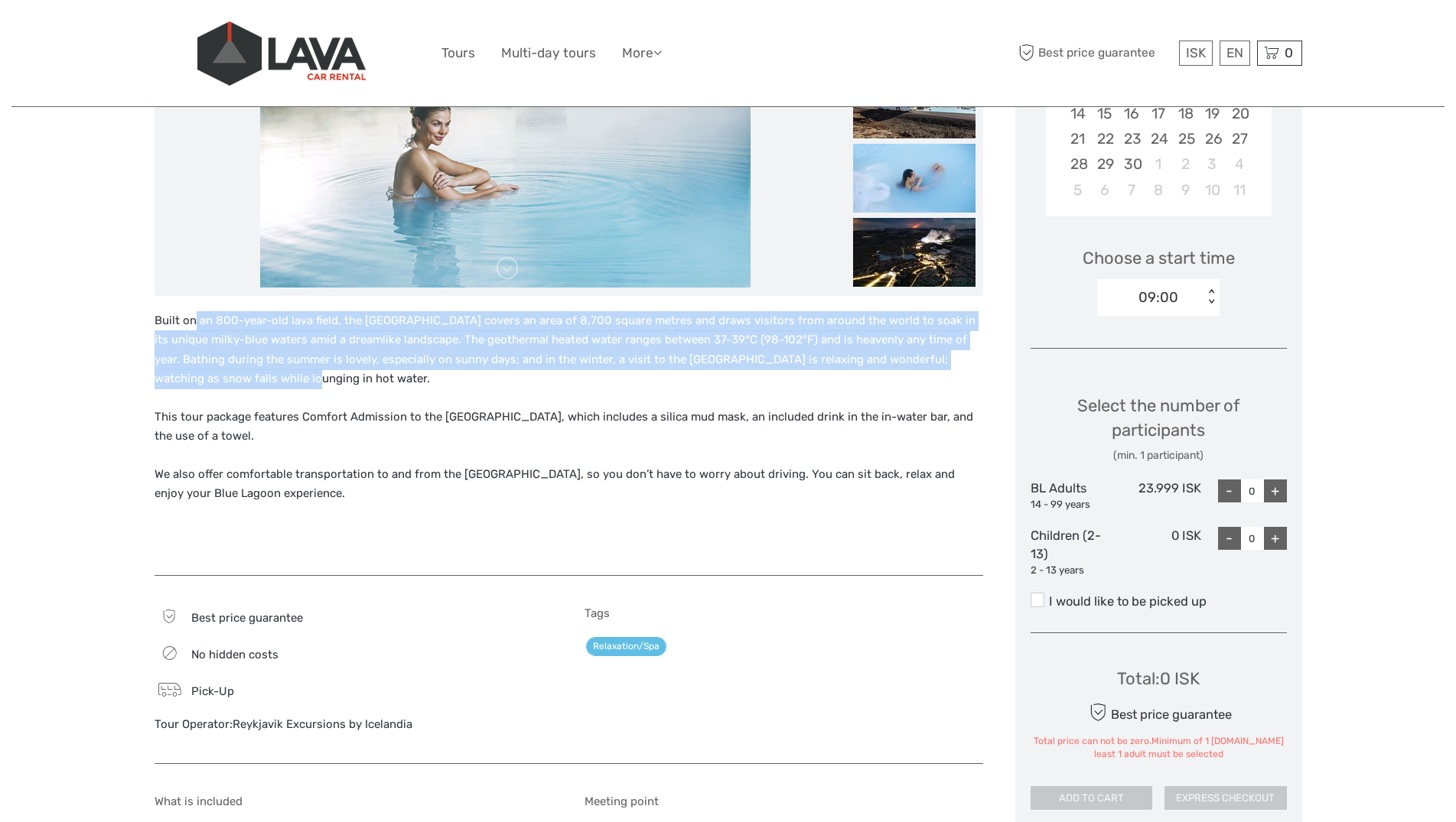
drag, startPoint x: 193, startPoint y: 330, endPoint x: 233, endPoint y: 387, distance: 69.6
click at [233, 386] on p "Built on an 800-year-old lava field, the [GEOGRAPHIC_DATA] covers an area of 8,…" at bounding box center [569, 350] width 829 height 78
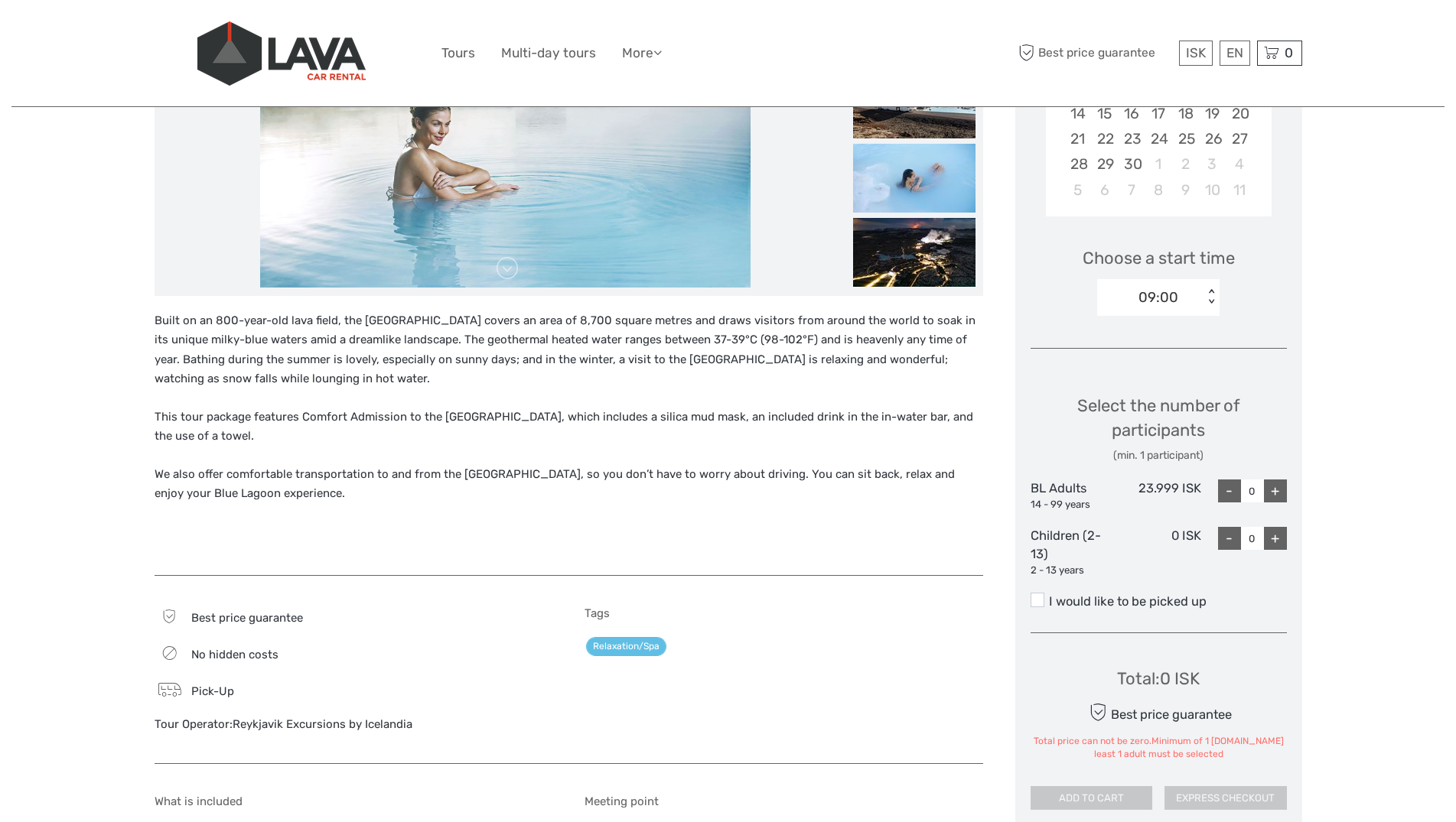
click at [233, 387] on p "Built on an 800-year-old lava field, the [GEOGRAPHIC_DATA] covers an area of 8,…" at bounding box center [569, 350] width 829 height 78
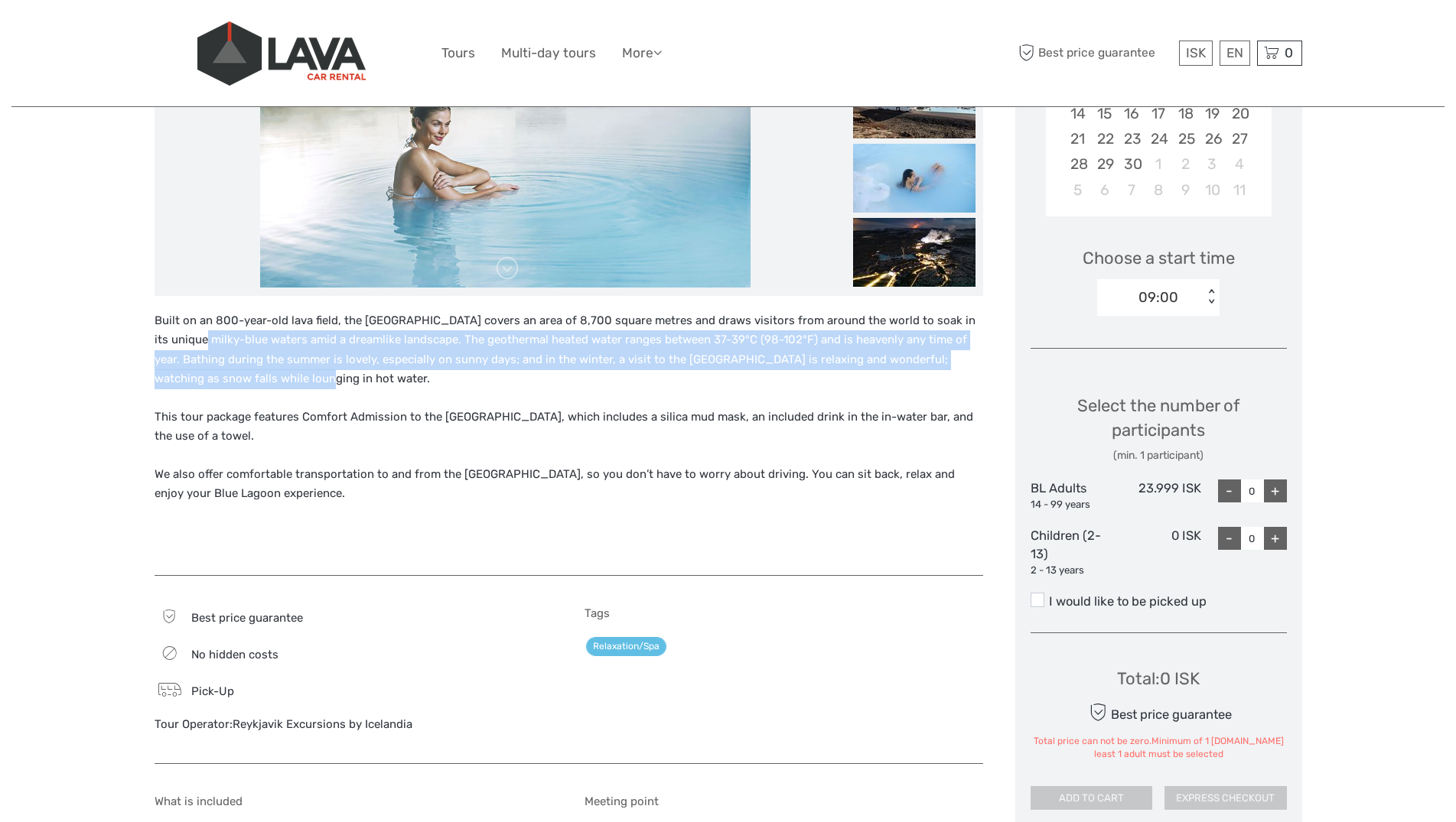
drag, startPoint x: 235, startPoint y: 387, endPoint x: 180, endPoint y: 337, distance: 74.3
click at [180, 337] on p "Built on an 800-year-old lava field, the [GEOGRAPHIC_DATA] covers an area of 8,…" at bounding box center [569, 350] width 829 height 78
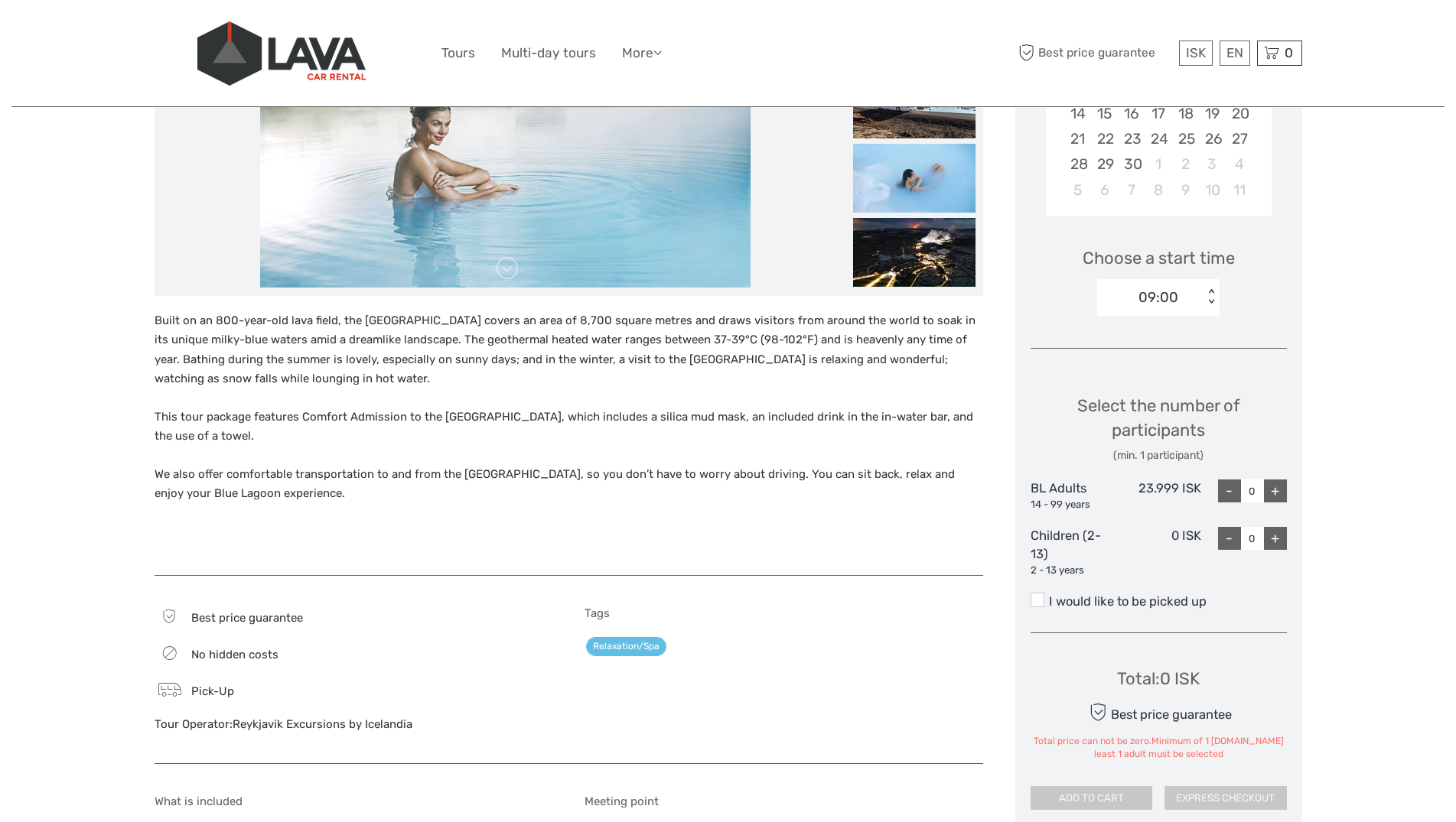
click at [180, 337] on p "Built on an 800-year-old lava field, the [GEOGRAPHIC_DATA] covers an area of 8,…" at bounding box center [569, 350] width 829 height 78
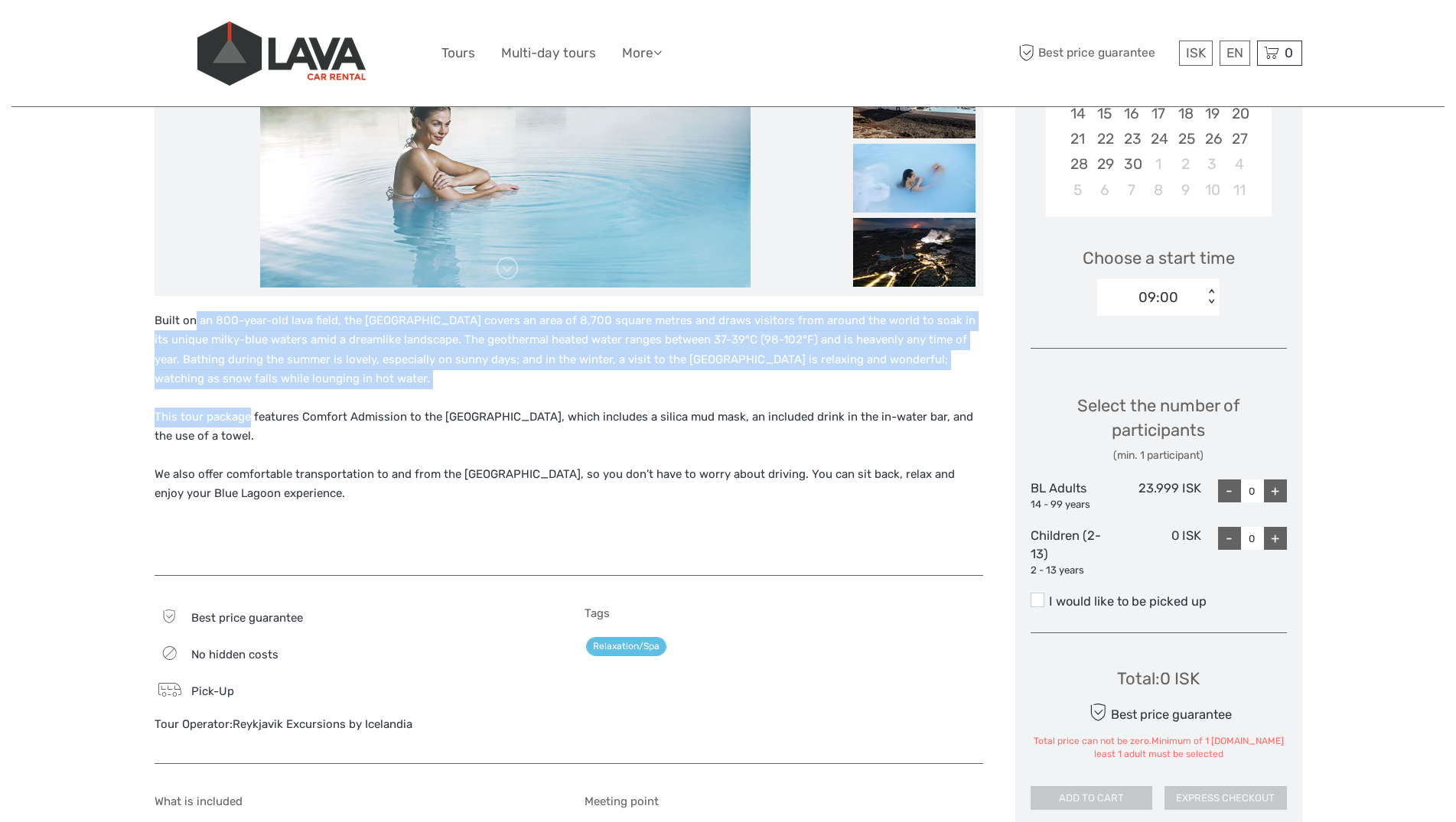
drag, startPoint x: 207, startPoint y: 326, endPoint x: 249, endPoint y: 406, distance: 90.4
click at [249, 404] on div "Built on an 800-year-old lava field, the [GEOGRAPHIC_DATA] covers an area of 8,…" at bounding box center [569, 436] width 829 height 250
click at [249, 406] on div "Built on an 800-year-old lava field, the [GEOGRAPHIC_DATA] covers an area of 8,…" at bounding box center [569, 436] width 829 height 250
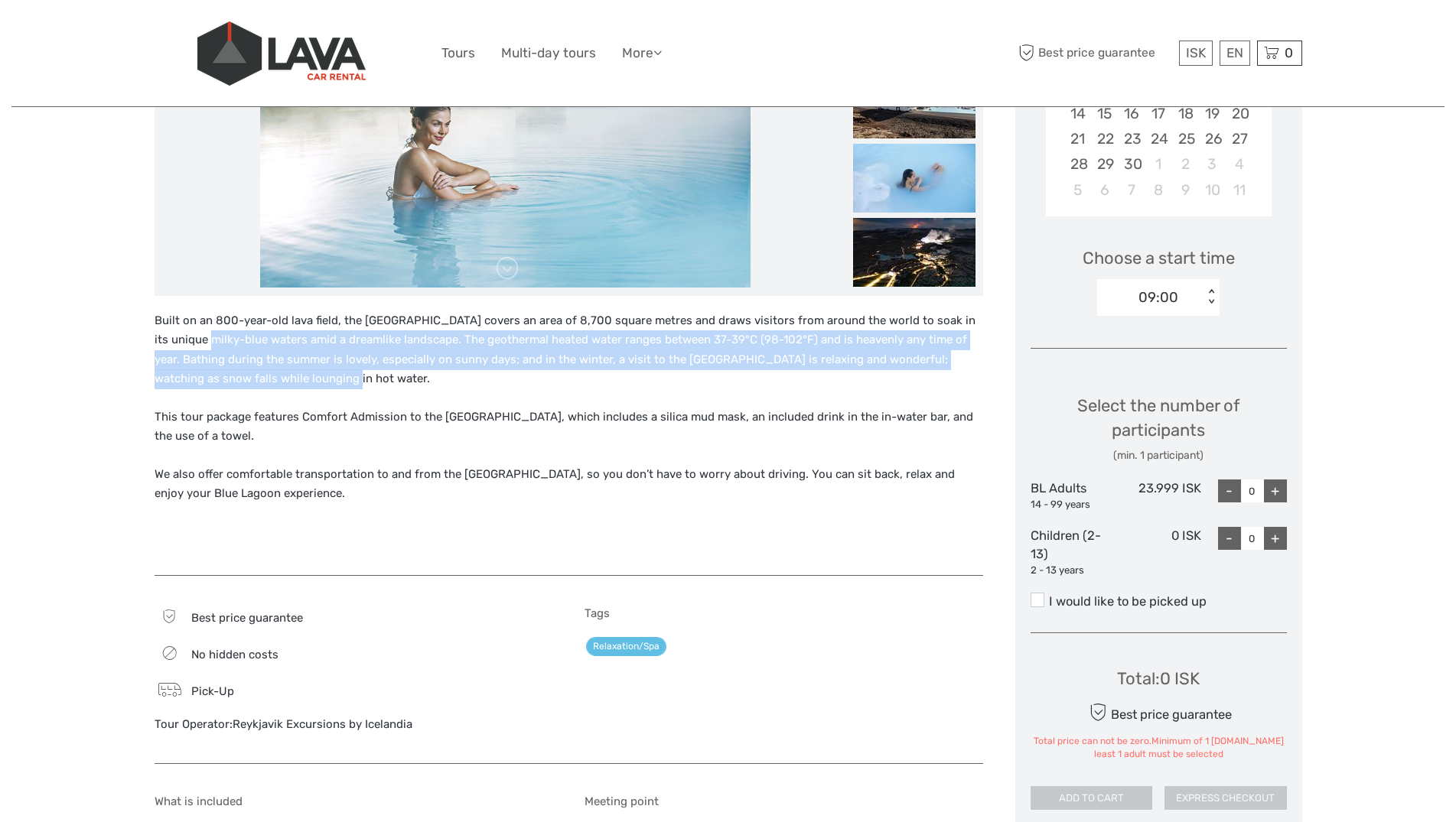
drag, startPoint x: 265, startPoint y: 381, endPoint x: 182, endPoint y: 336, distance: 94.4
click at [182, 336] on p "Built on an 800-year-old lava field, the [GEOGRAPHIC_DATA] covers an area of 8,…" at bounding box center [569, 350] width 829 height 78
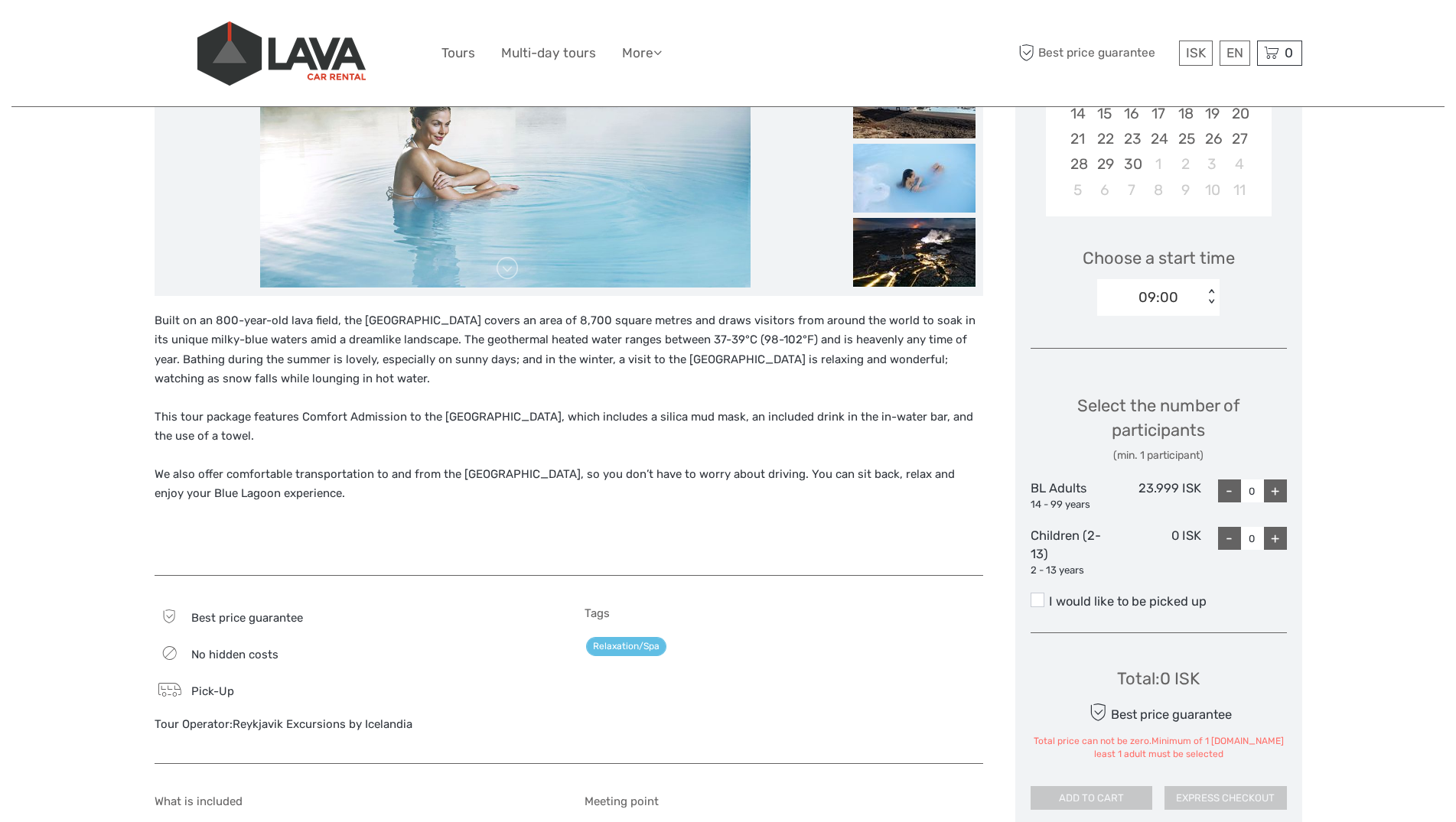
click at [182, 334] on p "Built on an 800-year-old lava field, the [GEOGRAPHIC_DATA] covers an area of 8,…" at bounding box center [569, 350] width 829 height 78
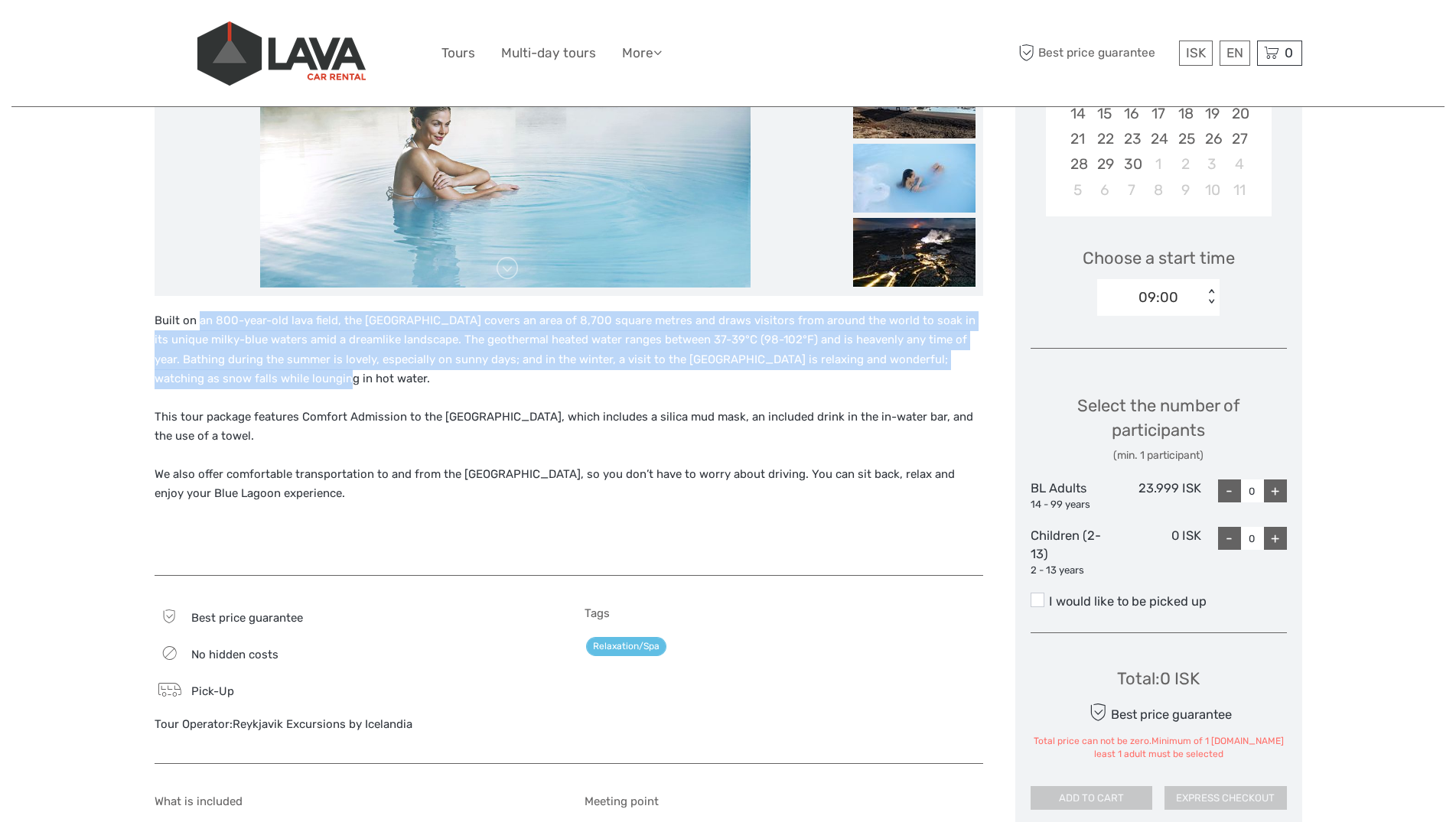
drag, startPoint x: 201, startPoint y: 304, endPoint x: 263, endPoint y: 394, distance: 109.3
click at [263, 394] on div "Built on an 800-year-old lava field, the [GEOGRAPHIC_DATA] covers an area of 8,…" at bounding box center [569, 436] width 829 height 281
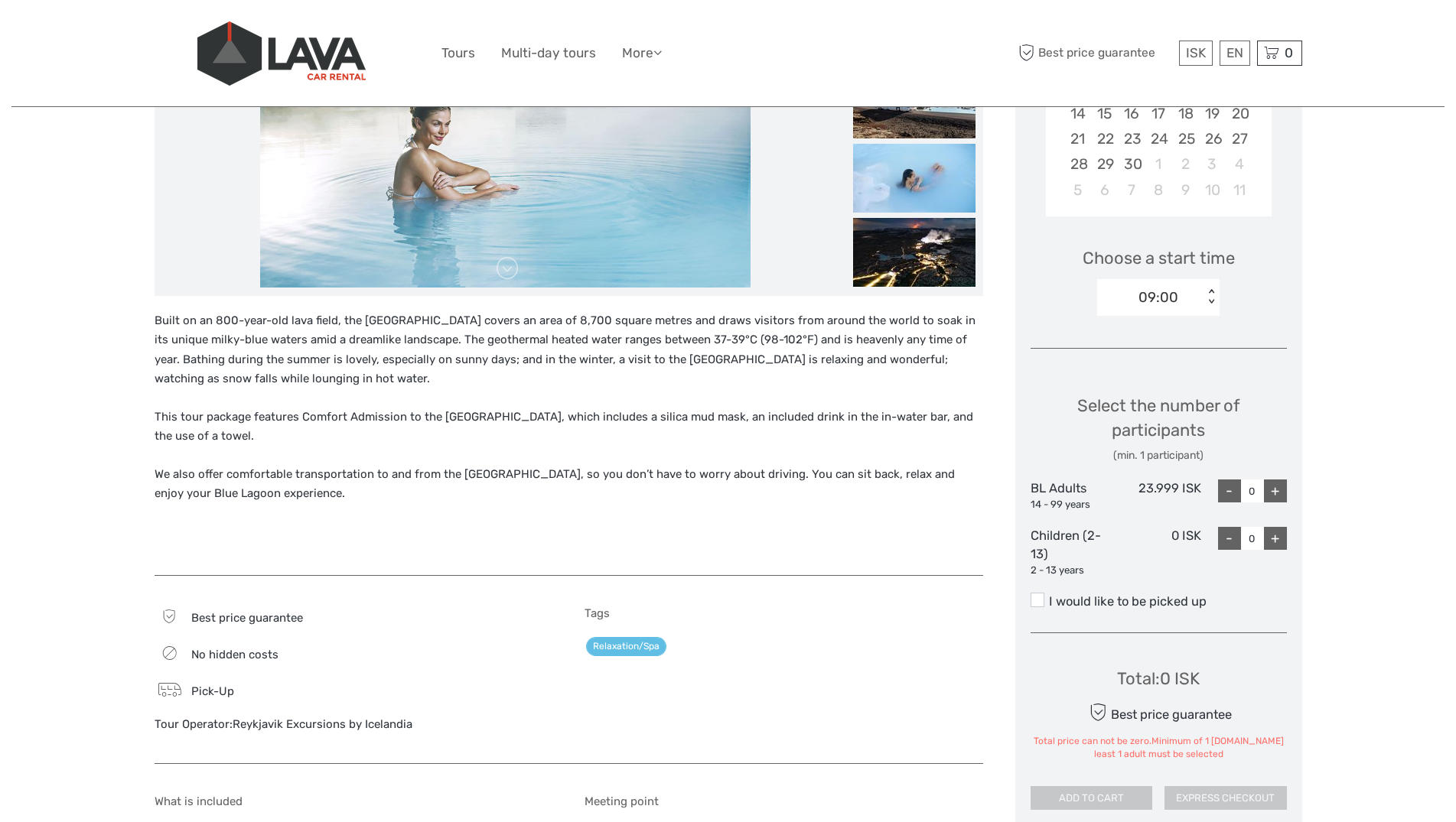
click at [263, 394] on div "Built on an 800-year-old lava field, the [GEOGRAPHIC_DATA] covers an area of 8,…" at bounding box center [569, 436] width 829 height 250
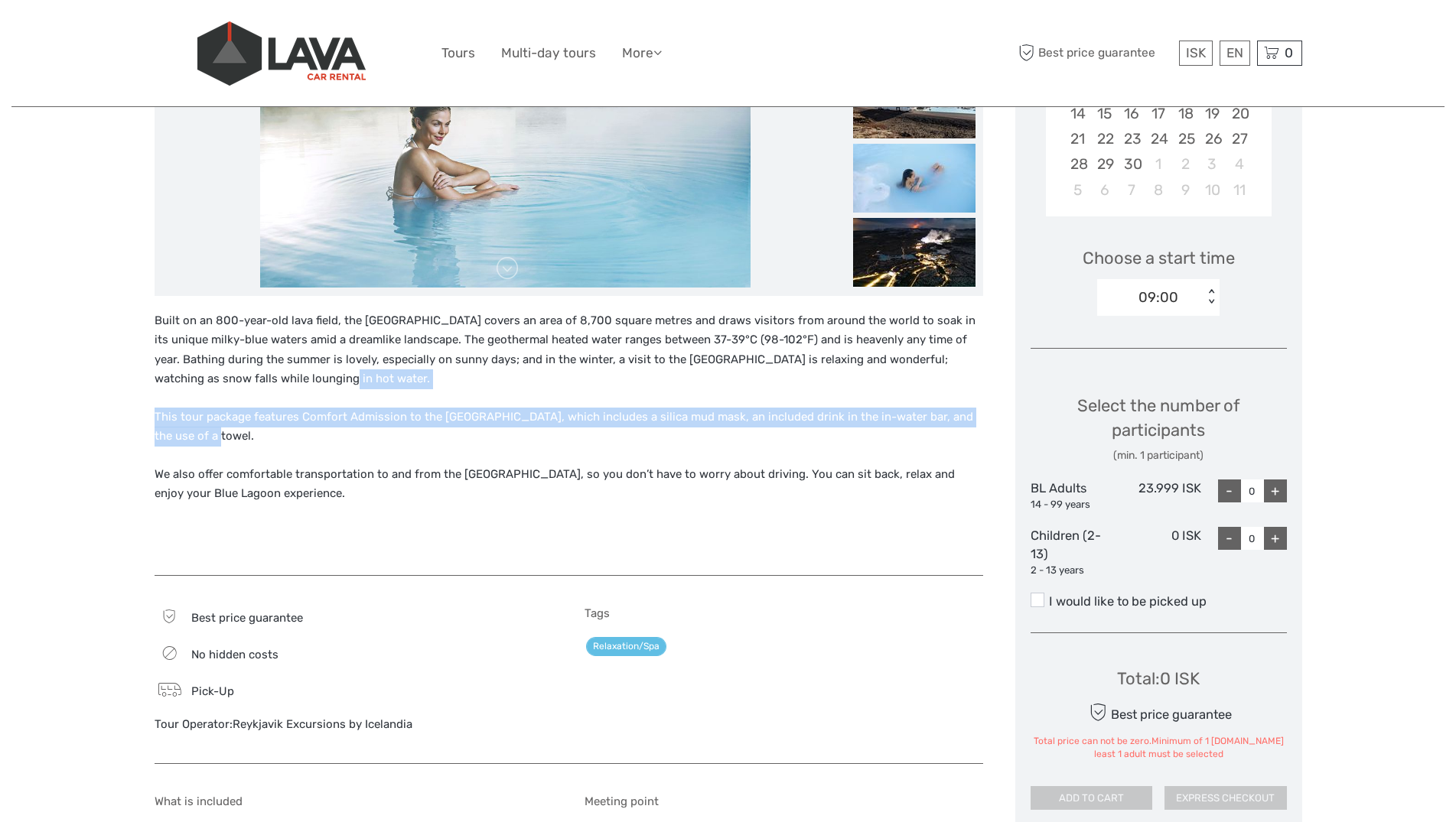
drag, startPoint x: 264, startPoint y: 395, endPoint x: 294, endPoint y: 447, distance: 60.0
click at [294, 447] on div "Built on an 800-year-old lava field, the [GEOGRAPHIC_DATA] covers an area of 8,…" at bounding box center [569, 436] width 829 height 250
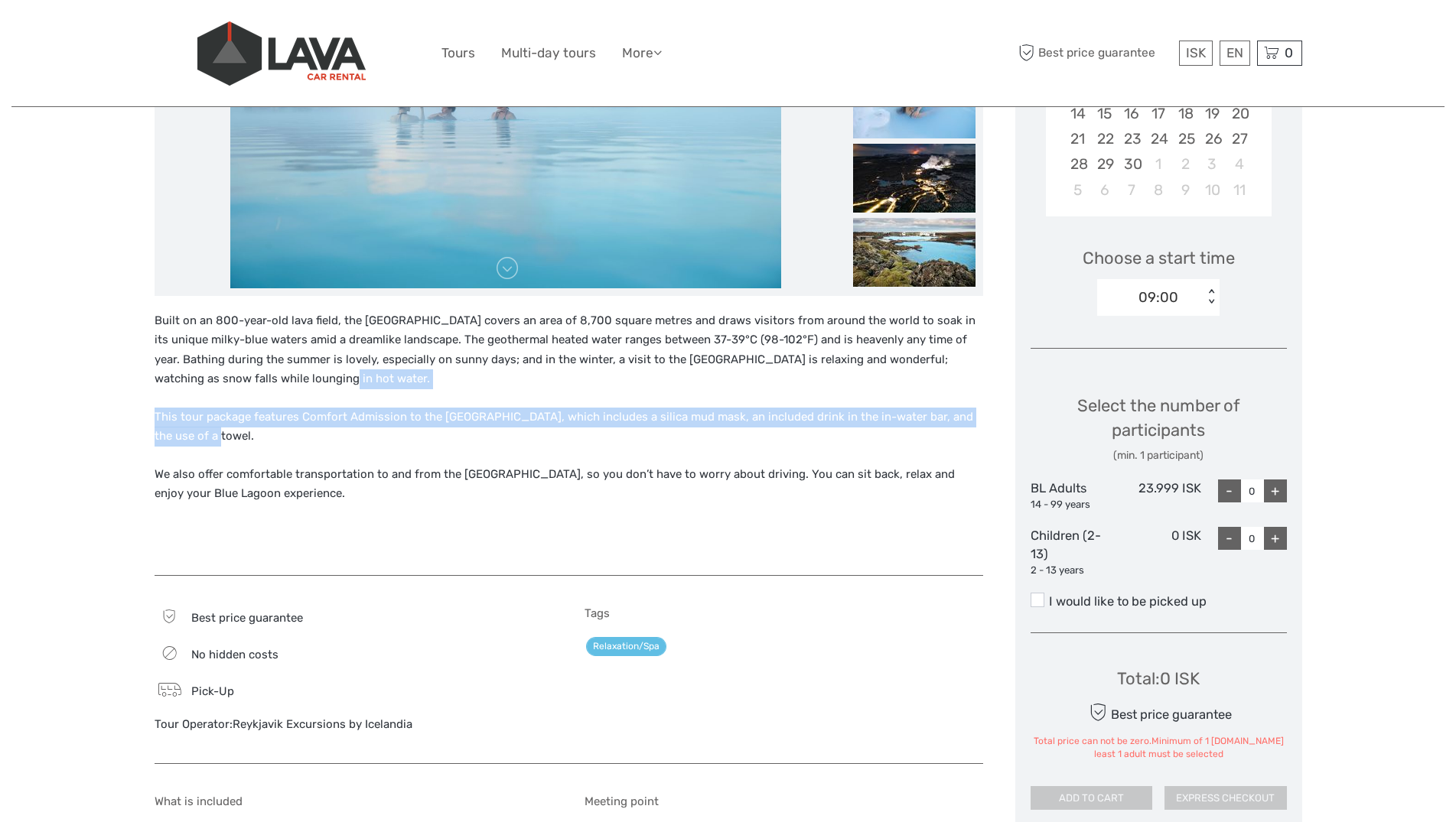
click at [294, 447] on div "Built on an 800-year-old lava field, the [GEOGRAPHIC_DATA] covers an area of 8,…" at bounding box center [569, 436] width 829 height 250
drag, startPoint x: 288, startPoint y: 441, endPoint x: 262, endPoint y: 399, distance: 49.4
click at [263, 401] on div "Built on an 800-year-old lava field, the [GEOGRAPHIC_DATA] covers an area of 8,…" at bounding box center [569, 436] width 829 height 250
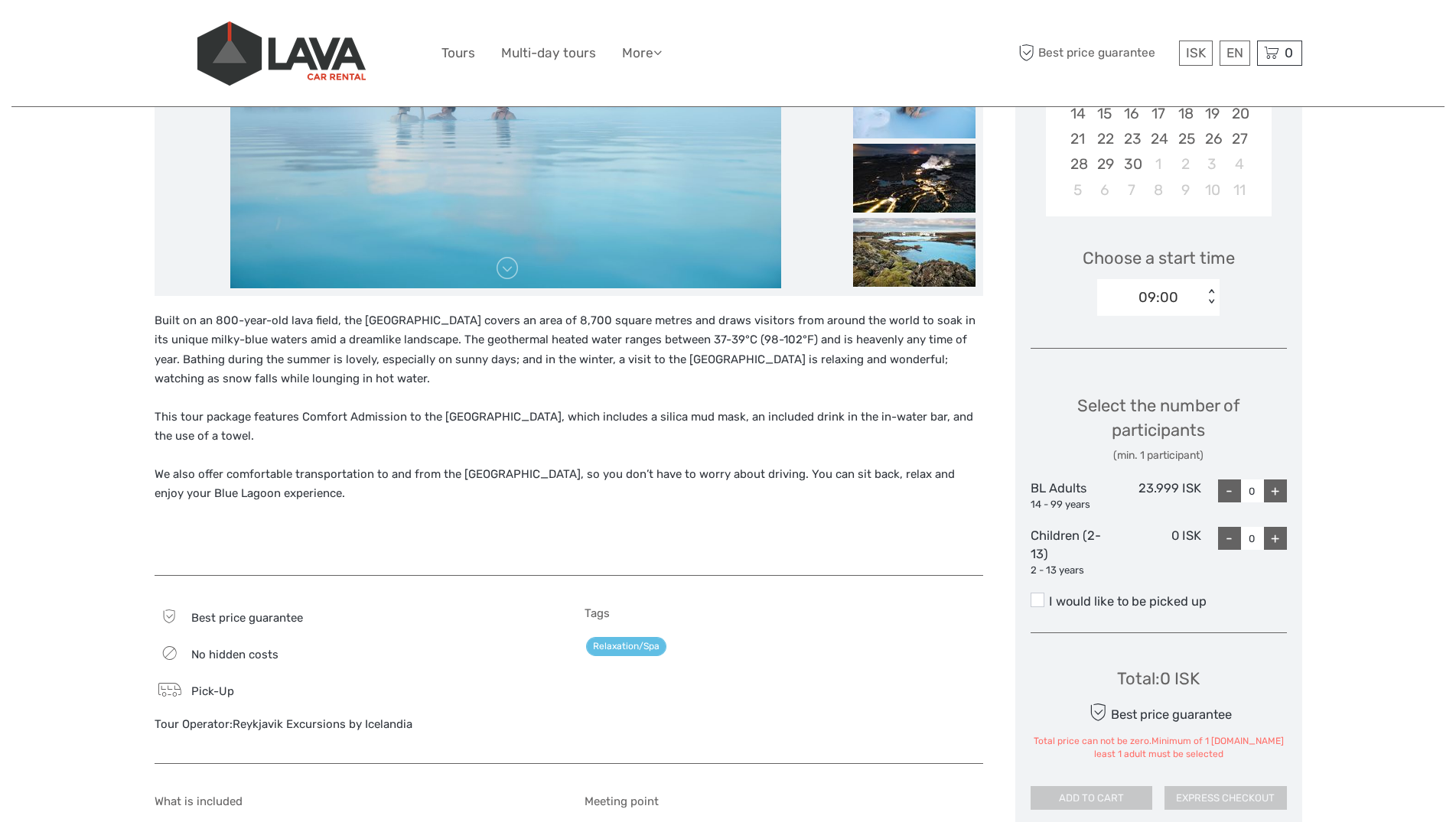
click at [262, 399] on div "Built on an 800-year-old lava field, the [GEOGRAPHIC_DATA] covers an area of 8,…" at bounding box center [569, 436] width 829 height 250
drag, startPoint x: 273, startPoint y: 398, endPoint x: 294, endPoint y: 420, distance: 30.4
click at [294, 420] on div "Built on an 800-year-old lava field, the [GEOGRAPHIC_DATA] covers an area of 8,…" at bounding box center [569, 436] width 829 height 250
click at [294, 420] on p "This tour package features Comfort Admission to the [GEOGRAPHIC_DATA], which in…" at bounding box center [569, 426] width 829 height 39
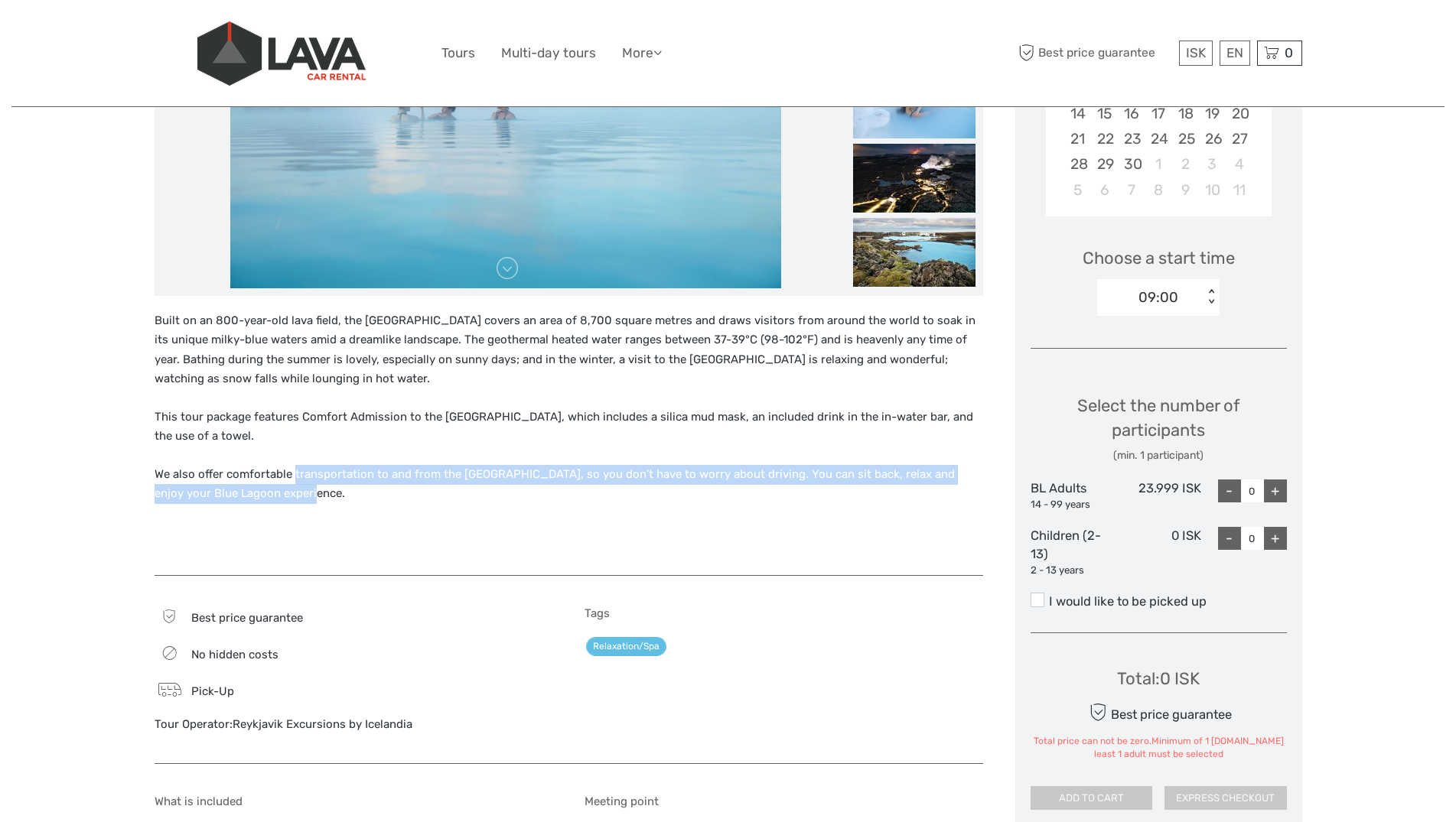
drag, startPoint x: 295, startPoint y: 465, endPoint x: 303, endPoint y: 506, distance: 41.8
click at [303, 506] on div "Built on an 800-year-old lava field, the [GEOGRAPHIC_DATA] covers an area of 8,…" at bounding box center [569, 436] width 829 height 250
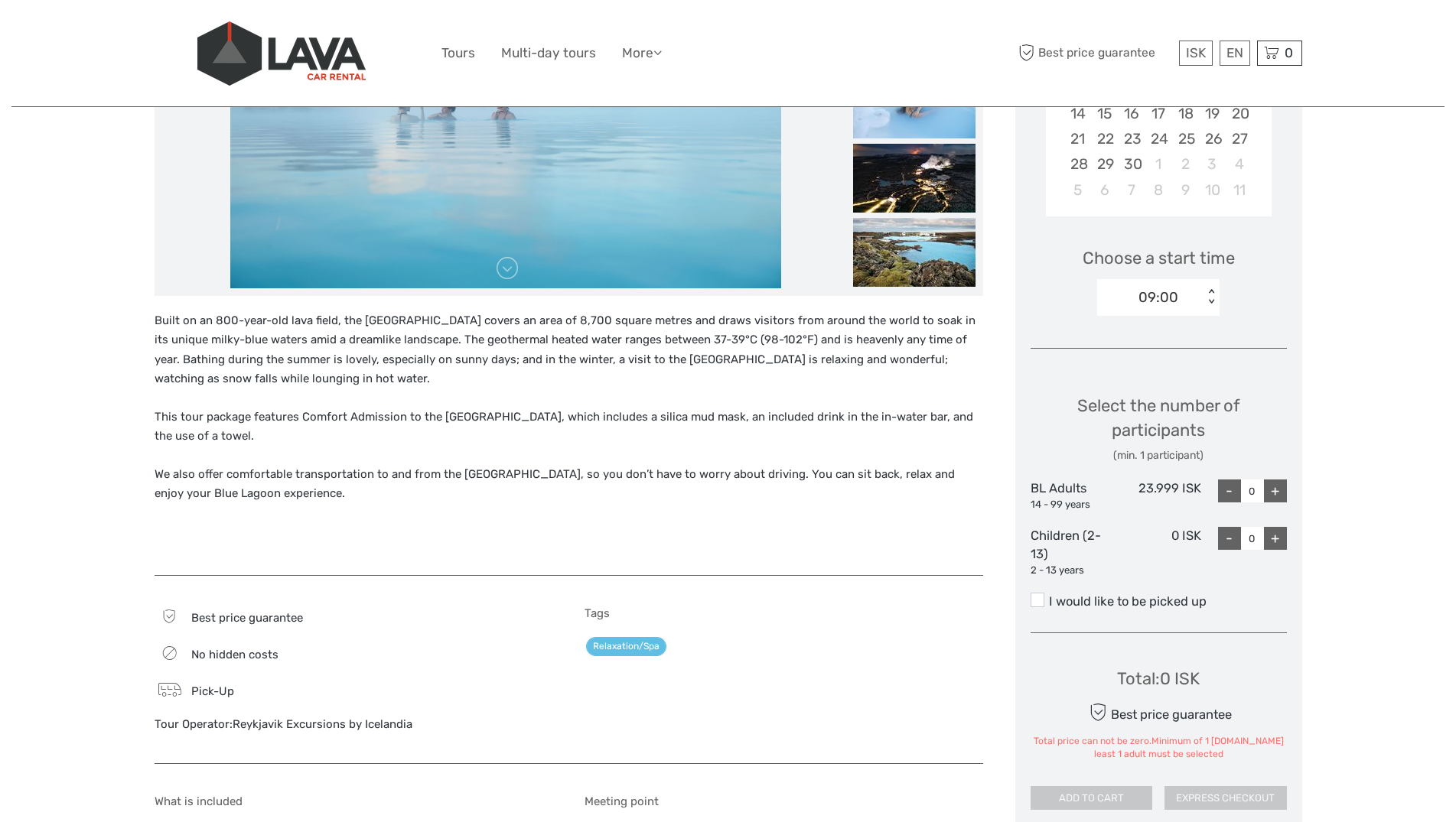
drag, startPoint x: 303, startPoint y: 506, endPoint x: 290, endPoint y: 492, distance: 19.1
click at [303, 504] on div "Built on an 800-year-old lava field, the [GEOGRAPHIC_DATA] covers an area of 8,…" at bounding box center [569, 436] width 829 height 250
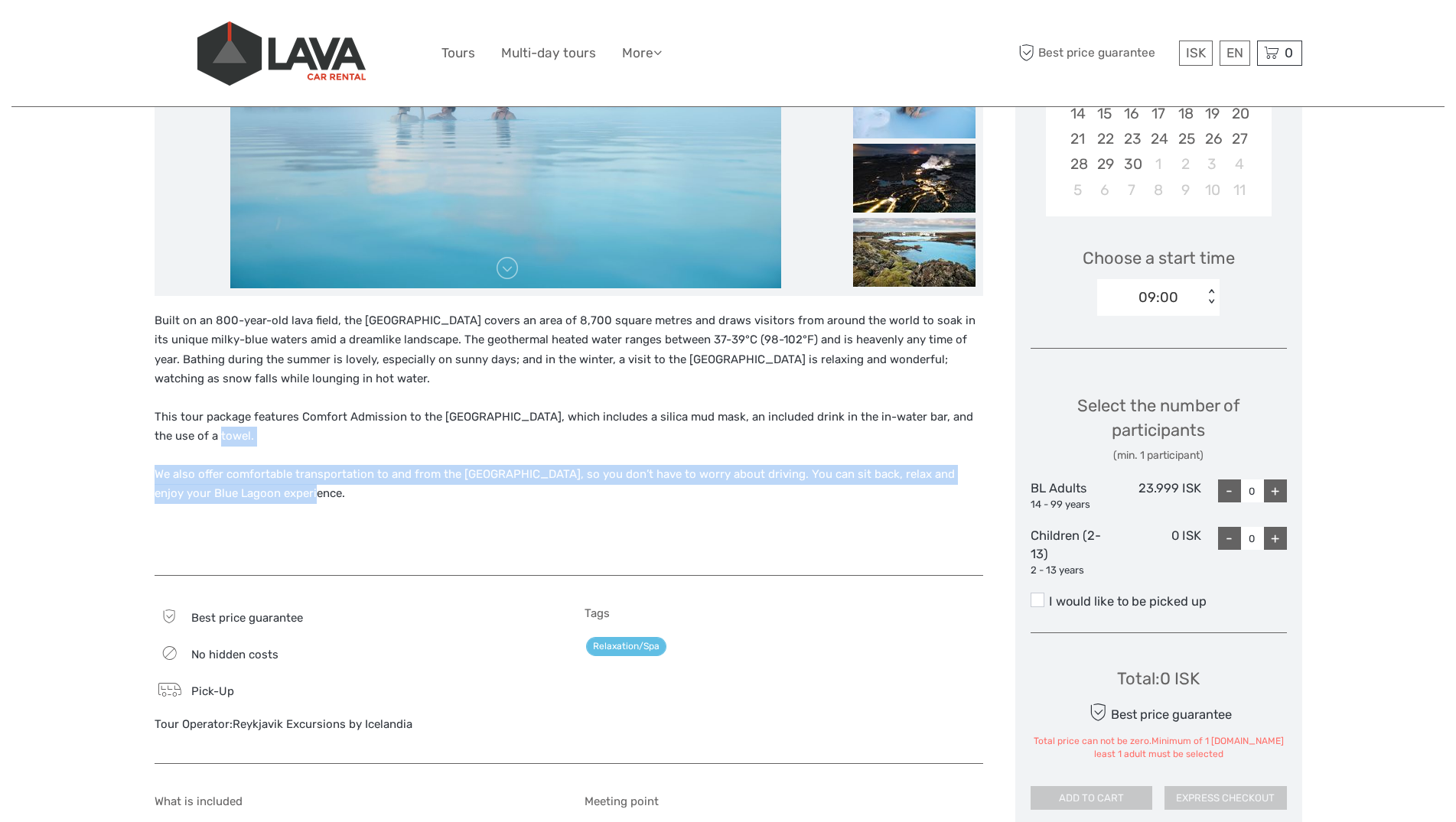
drag, startPoint x: 290, startPoint y: 492, endPoint x: 266, endPoint y: 448, distance: 50.1
click at [266, 448] on div "Built on an 800-year-old lava field, the [GEOGRAPHIC_DATA] covers an area of 8,…" at bounding box center [569, 436] width 829 height 250
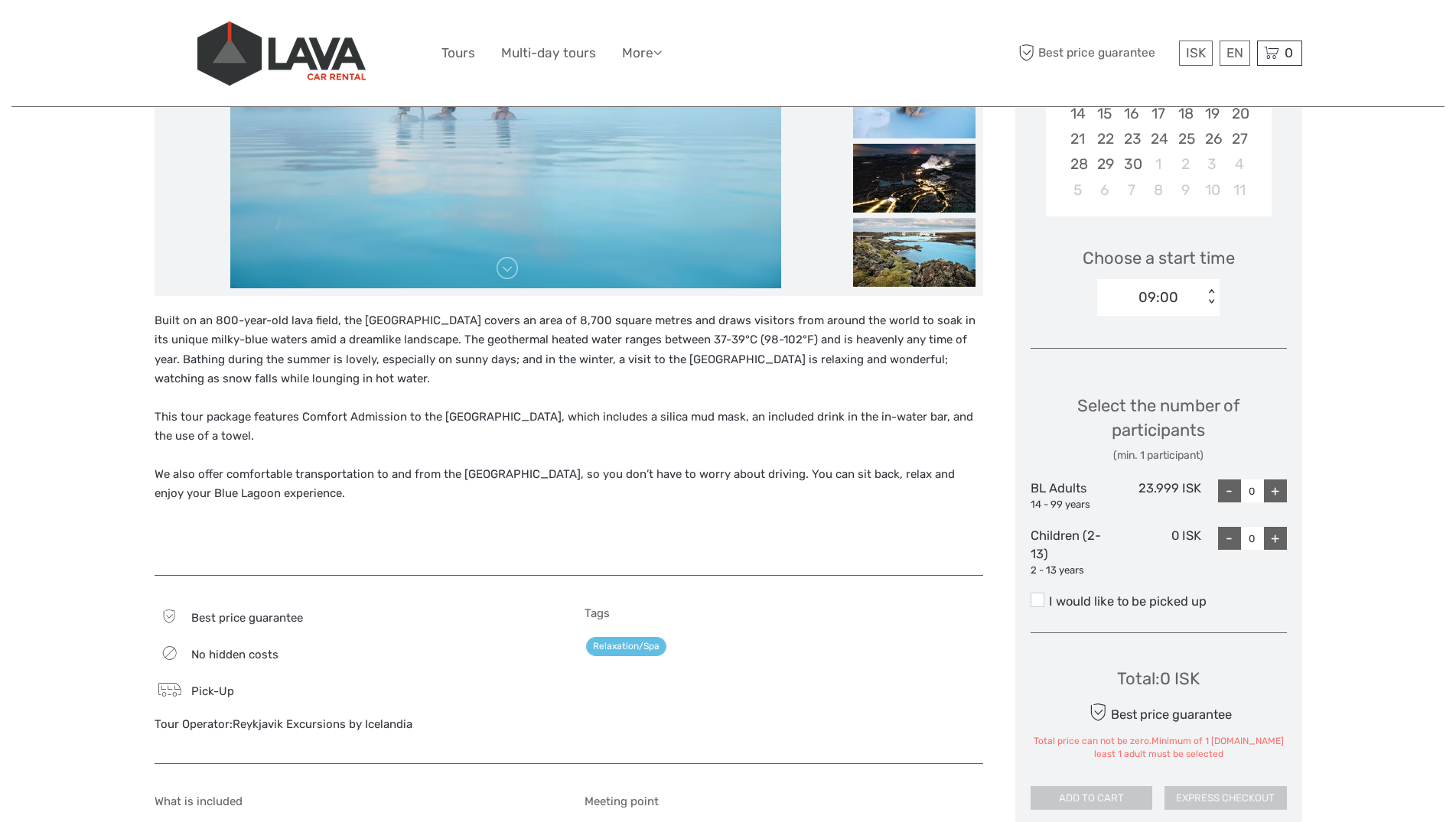
click at [266, 448] on div "Built on an 800-year-old lava field, the [GEOGRAPHIC_DATA] covers an area of 8,…" at bounding box center [569, 436] width 829 height 250
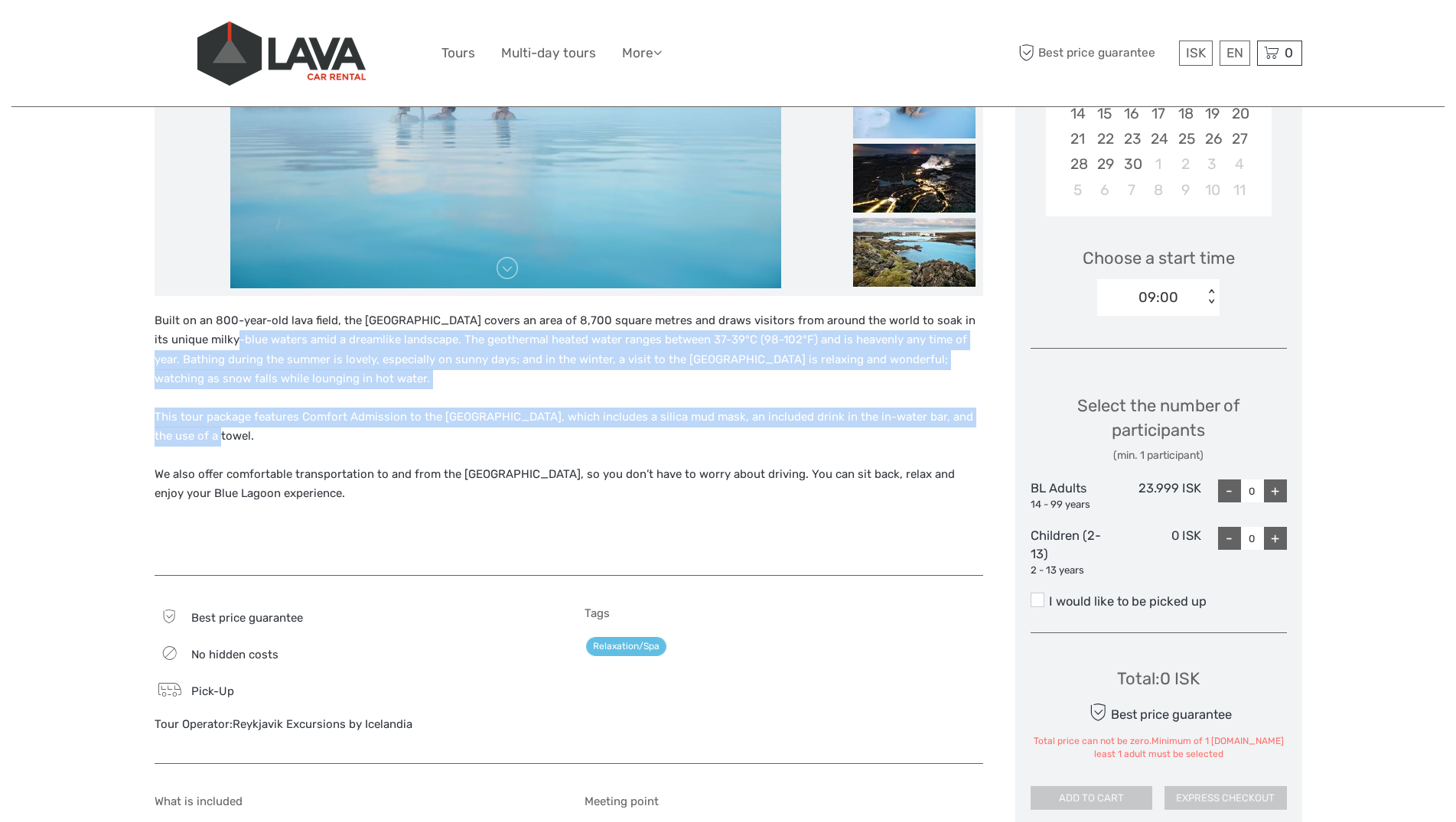
drag, startPoint x: 252, startPoint y: 430, endPoint x: 207, endPoint y: 336, distance: 104.2
click at [207, 336] on div "Built on an 800-year-old lava field, the [GEOGRAPHIC_DATA] covers an area of 8,…" at bounding box center [569, 436] width 829 height 250
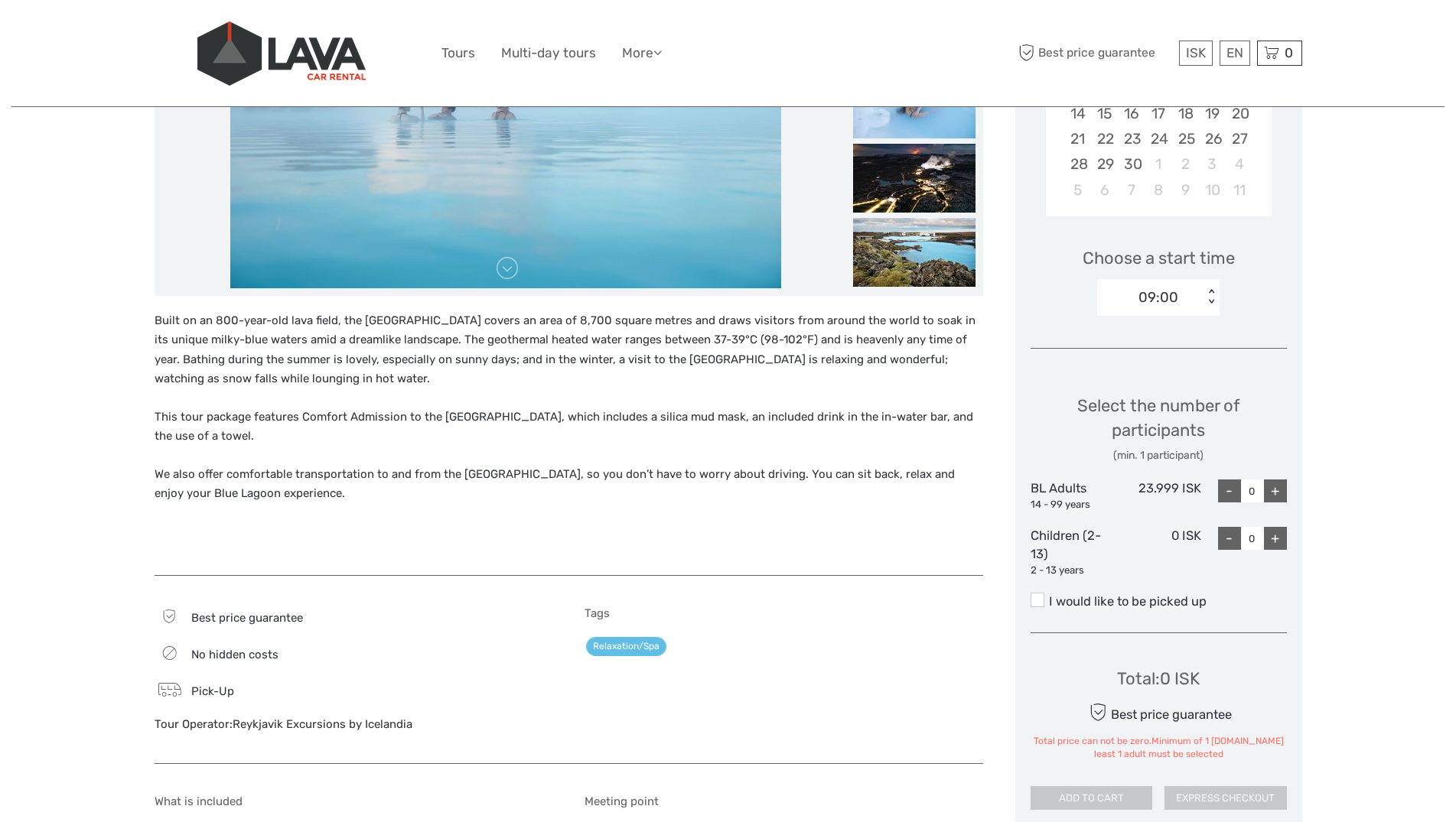
click at [206, 335] on p "Built on an 800-year-old lava field, the [GEOGRAPHIC_DATA] covers an area of 8,…" at bounding box center [569, 350] width 829 height 78
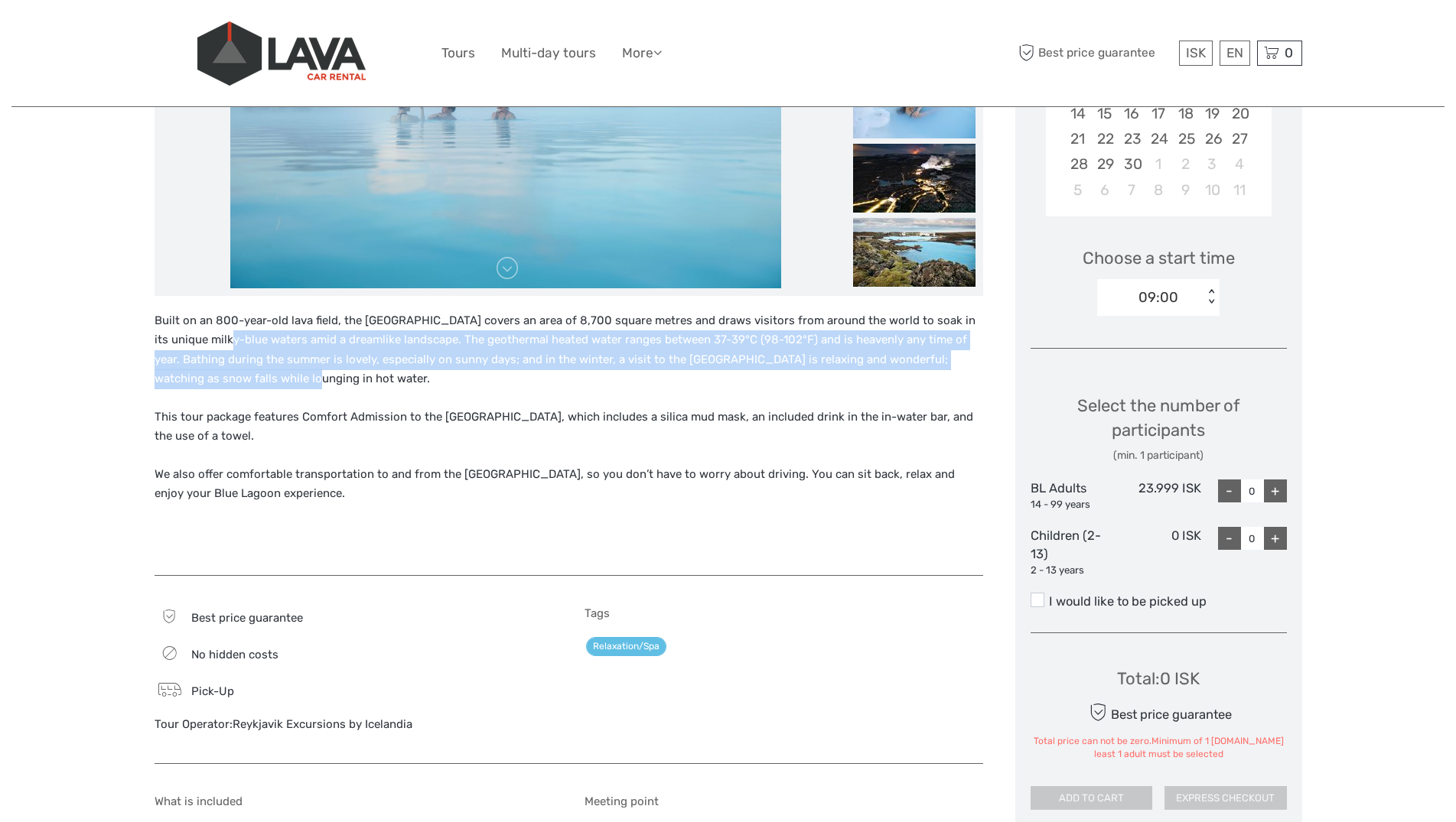
drag, startPoint x: 229, startPoint y: 379, endPoint x: 237, endPoint y: 394, distance: 17.0
click at [237, 394] on div "Built on an 800-year-old lava field, the [GEOGRAPHIC_DATA] covers an area of 8,…" at bounding box center [569, 436] width 829 height 250
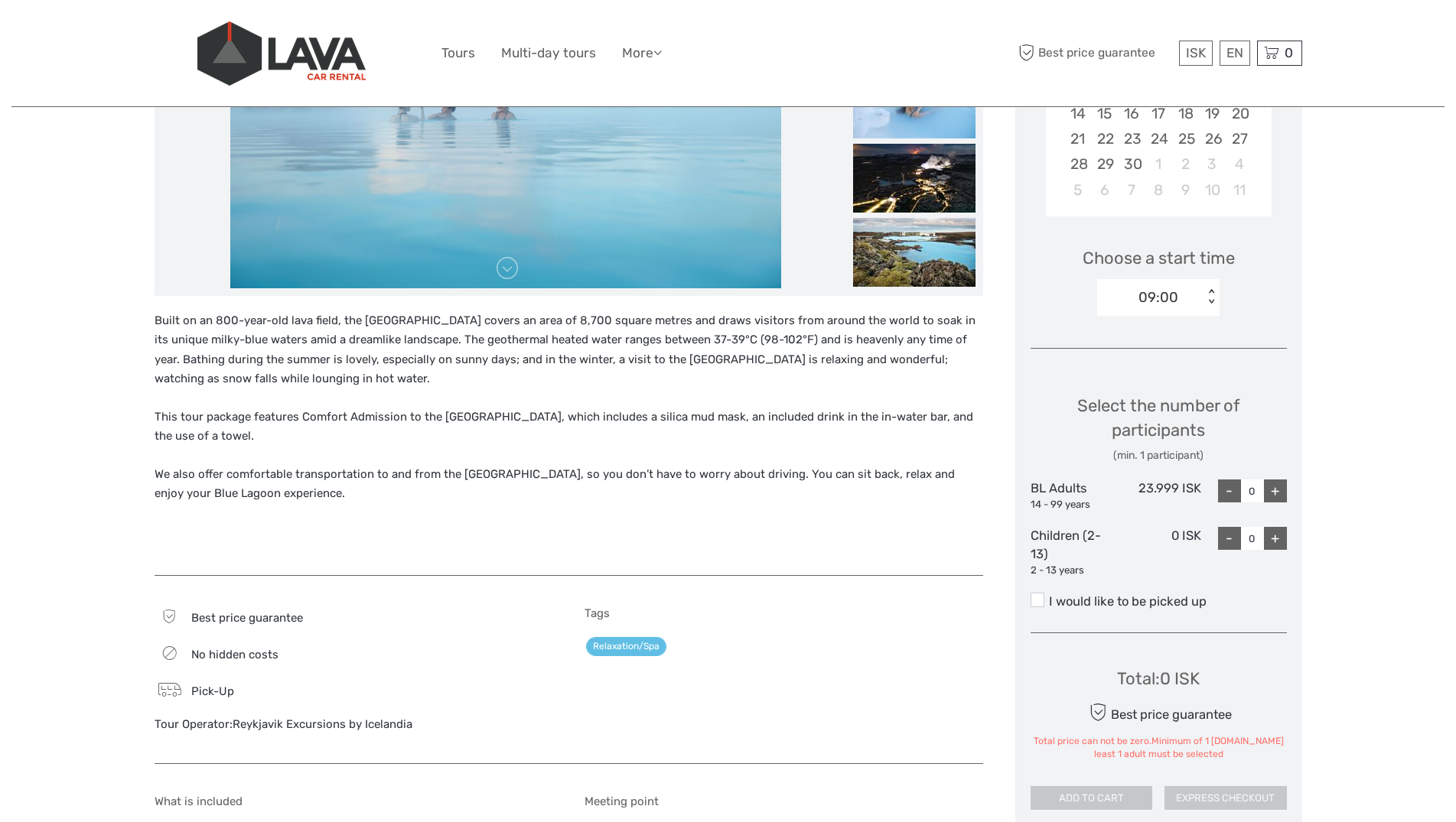
click at [238, 395] on div "Built on an 800-year-old lava field, the [GEOGRAPHIC_DATA] covers an area of 8,…" at bounding box center [569, 436] width 829 height 250
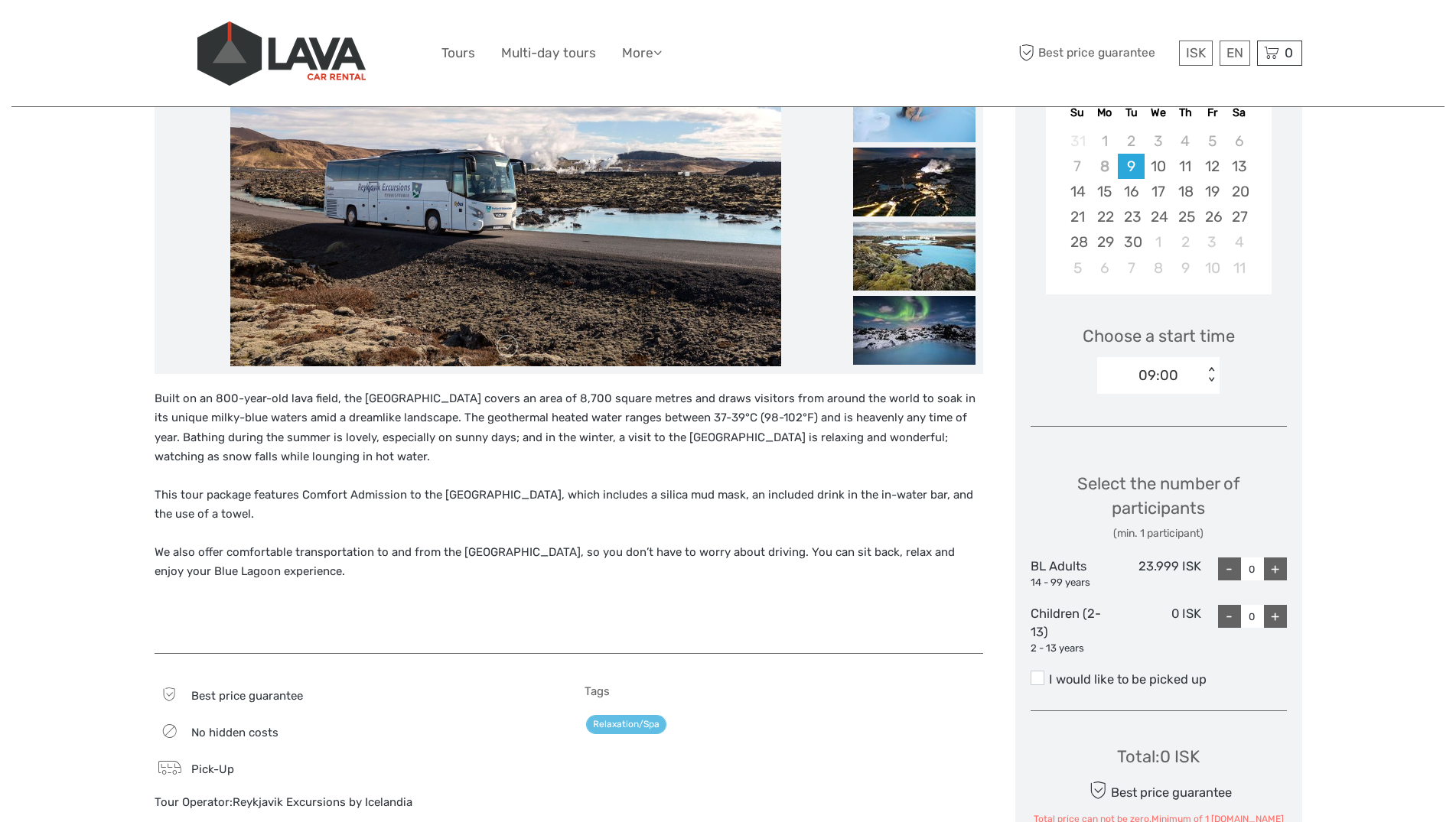
scroll to position [0, 0]
